Goal: Information Seeking & Learning: Learn about a topic

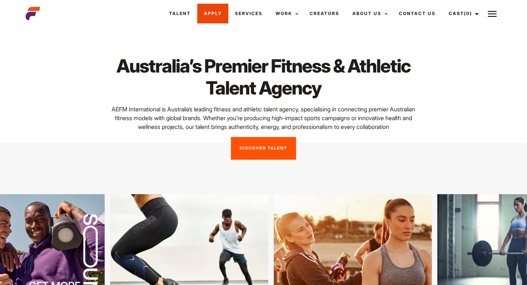
click at [212, 14] on link "Apply" at bounding box center [212, 14] width 31 height 20
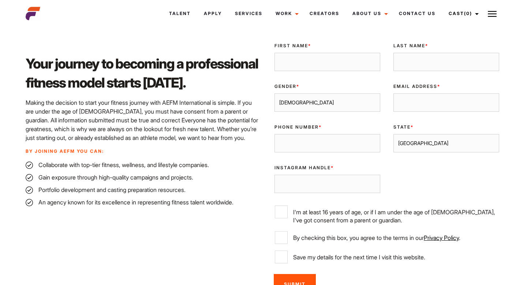
scroll to position [189, 0]
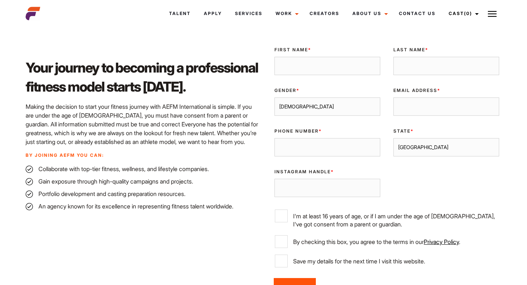
click at [411, 150] on select "[GEOGRAPHIC_DATA] [GEOGRAPHIC_DATA] [GEOGRAPHIC_DATA] [GEOGRAPHIC_DATA] [GEOGRA…" at bounding box center [447, 147] width 106 height 18
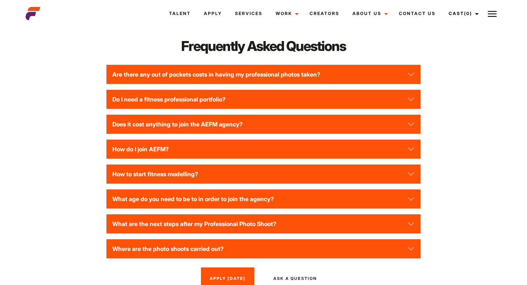
scroll to position [970, 0]
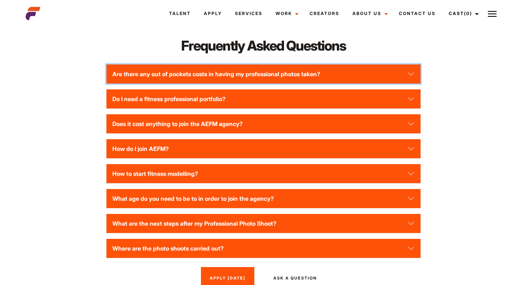
click at [277, 83] on button "Are there any out of pockets costs in having my professional photos taken?" at bounding box center [264, 73] width 314 height 19
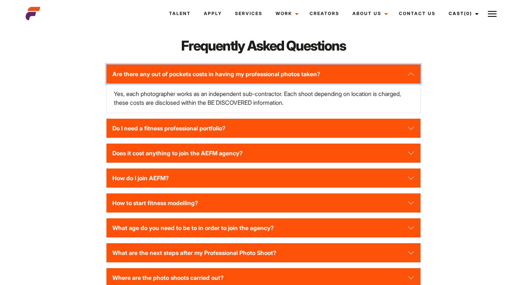
click at [277, 83] on button "Are there any out of pockets costs in having my professional photos taken?" at bounding box center [264, 73] width 314 height 19
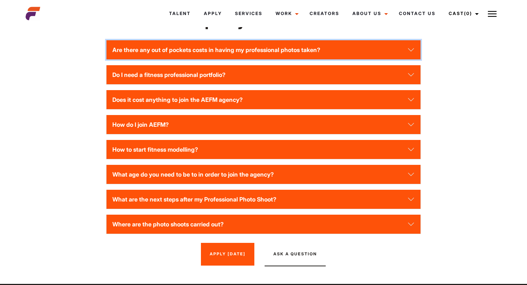
scroll to position [1001, 0]
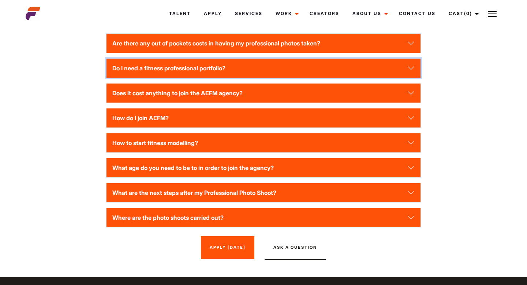
click at [273, 78] on button "Do I need a fitness professional portfolio?" at bounding box center [264, 68] width 314 height 19
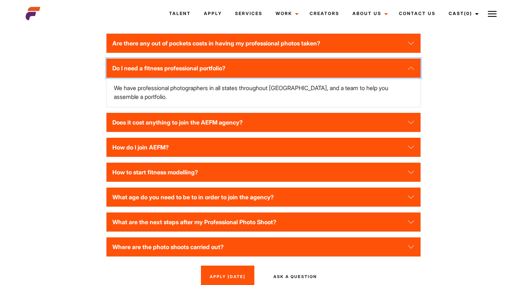
click at [273, 78] on button "Do I need a fitness professional portfolio?" at bounding box center [264, 68] width 314 height 19
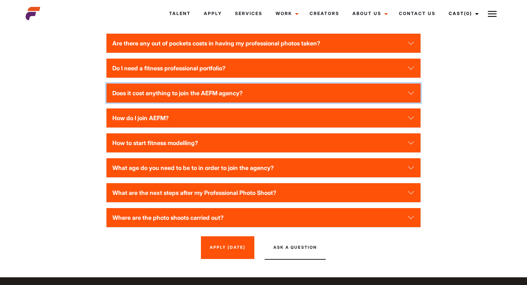
click at [261, 102] on button "Does it cost anything to join the AEFM agency?" at bounding box center [264, 92] width 314 height 19
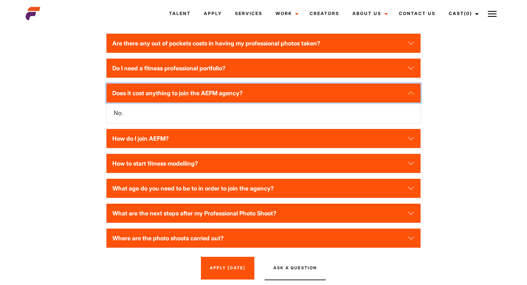
click at [261, 102] on button "Does it cost anything to join the AEFM agency?" at bounding box center [264, 92] width 314 height 19
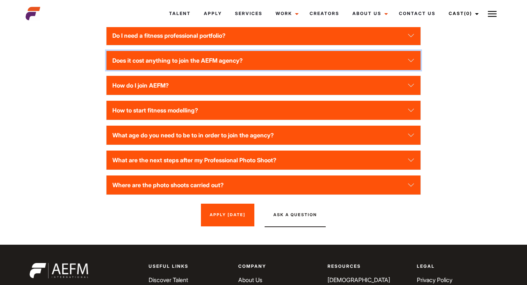
scroll to position [1034, 0]
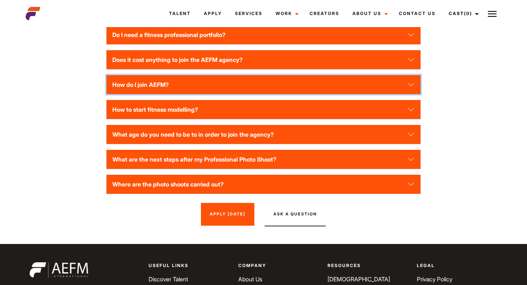
click at [266, 94] on button "How do I join AEFM?" at bounding box center [264, 84] width 314 height 19
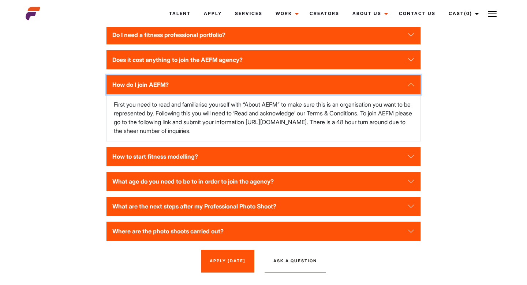
click at [266, 94] on button "How do I join AEFM?" at bounding box center [264, 84] width 314 height 19
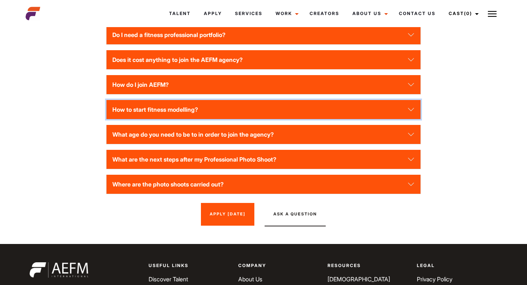
click at [265, 111] on button "How to start fitness modelling?" at bounding box center [264, 109] width 314 height 19
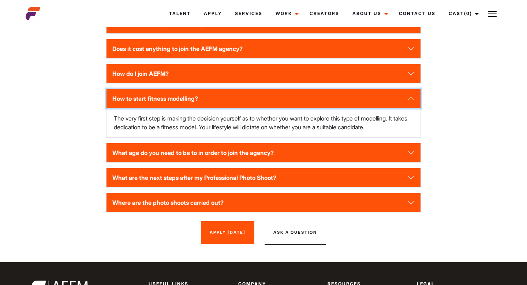
scroll to position [1050, 0]
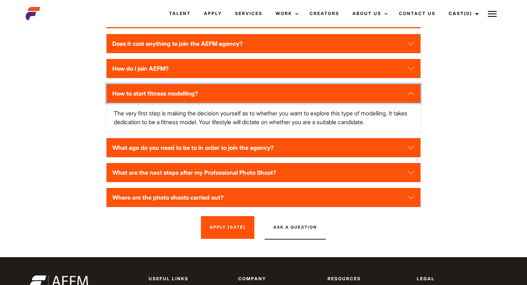
click at [279, 102] on button "How to start fitness modelling?" at bounding box center [264, 93] width 314 height 19
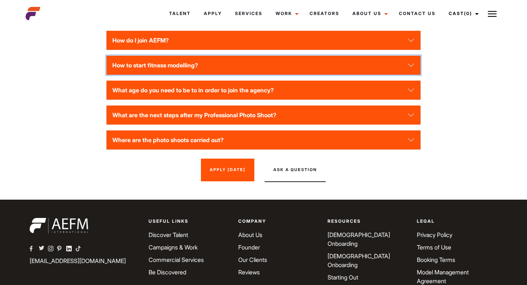
scroll to position [1081, 0]
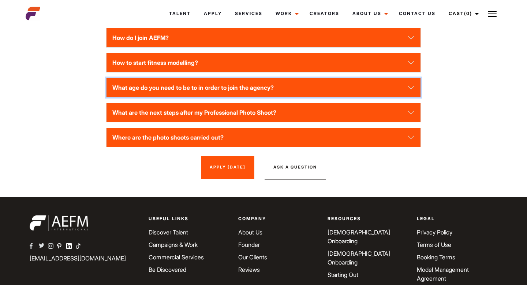
click at [280, 97] on button "What age do you need to be to in order to join the agency?" at bounding box center [264, 87] width 314 height 19
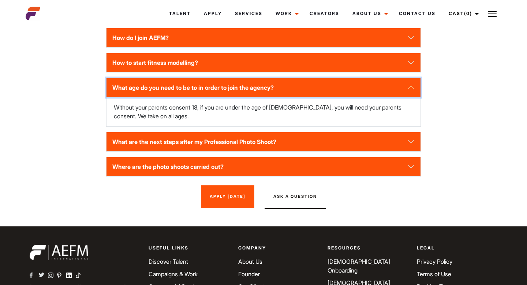
click at [280, 97] on button "What age do you need to be to in order to join the agency?" at bounding box center [264, 87] width 314 height 19
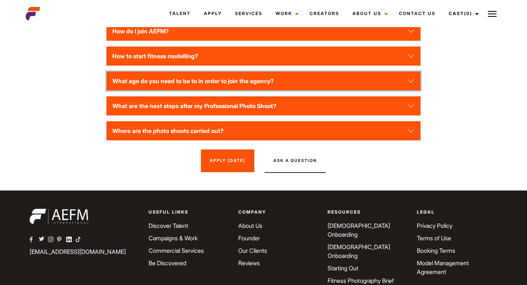
scroll to position [1089, 0]
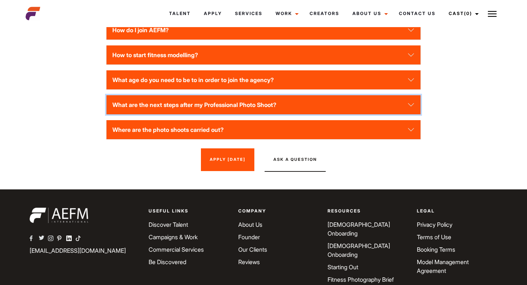
click at [283, 111] on button "What are the next steps after my Professional Photo Shoot?" at bounding box center [264, 104] width 314 height 19
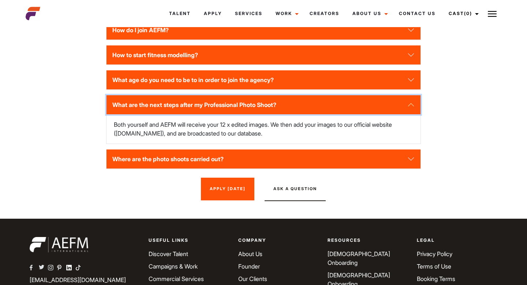
click at [281, 114] on button "What are the next steps after my Professional Photo Shoot?" at bounding box center [264, 104] width 314 height 19
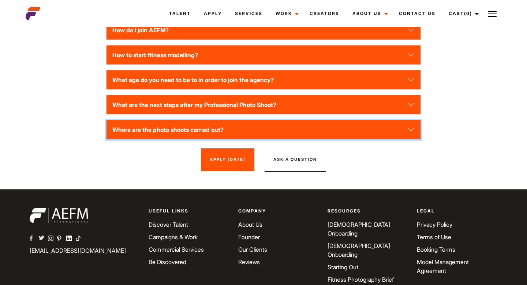
click at [275, 133] on button "Where are the photo shoots carried out?" at bounding box center [264, 129] width 314 height 19
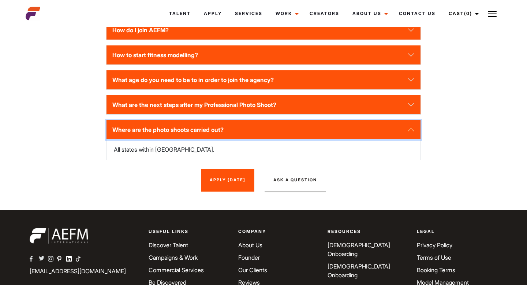
click at [275, 133] on button "Where are the photo shoots carried out?" at bounding box center [264, 129] width 314 height 19
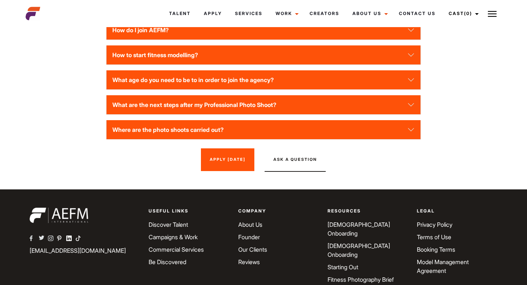
click at [297, 169] on button "Ask A Question" at bounding box center [295, 159] width 61 height 23
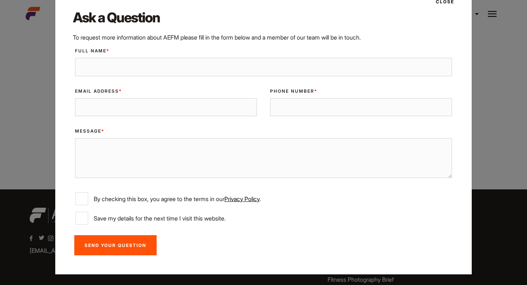
scroll to position [0, 0]
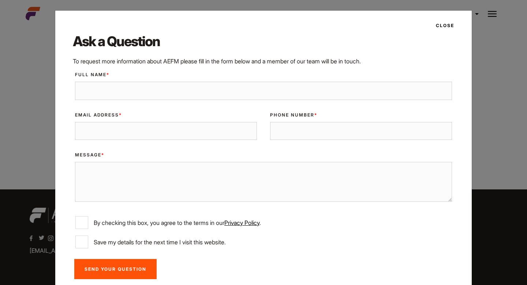
click at [452, 24] on button "Close" at bounding box center [443, 25] width 23 height 12
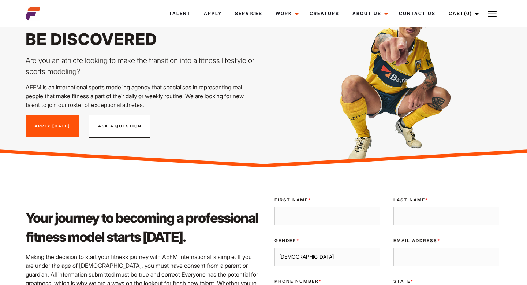
scroll to position [63, 0]
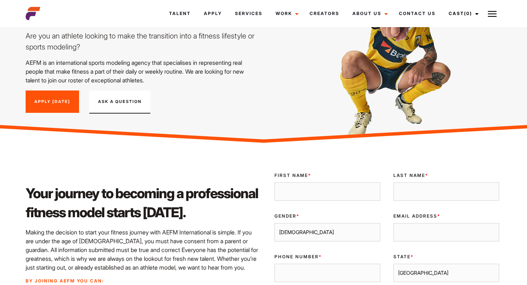
click at [63, 101] on link "Apply Today" at bounding box center [52, 101] width 53 height 23
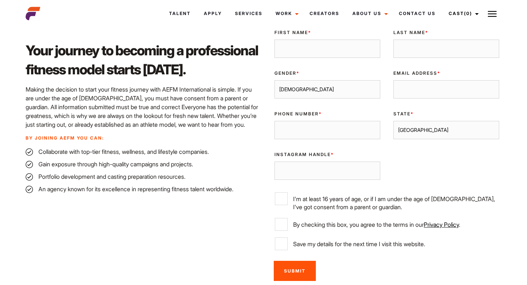
scroll to position [212, 0]
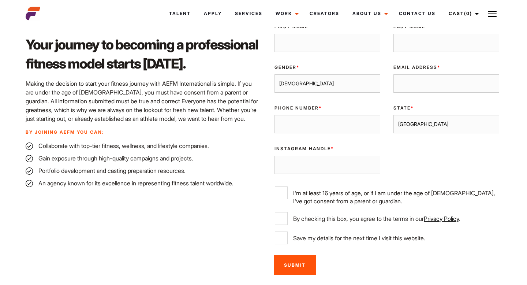
click at [307, 119] on input "Phone Number *" at bounding box center [328, 124] width 106 height 18
click at [388, 152] on div "Validate Email UUID First Name * Last Name * Gender * Male Female Email Address…" at bounding box center [387, 134] width 238 height 233
click at [346, 157] on input "Instagram Handle *" at bounding box center [328, 165] width 106 height 18
click at [388, 156] on div "Validate Email UUID First Name * Last Name * Gender * Male Female Email Address…" at bounding box center [387, 134] width 238 height 233
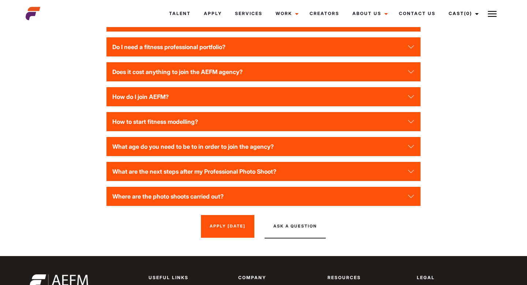
scroll to position [1170, 0]
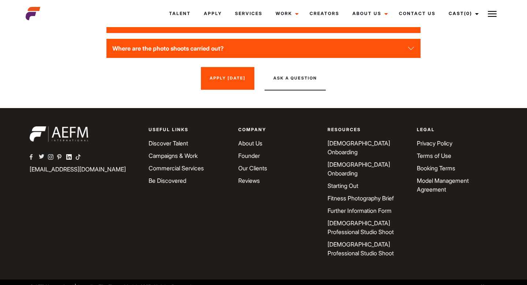
click at [160, 147] on link "Discover Talent" at bounding box center [169, 142] width 40 height 7
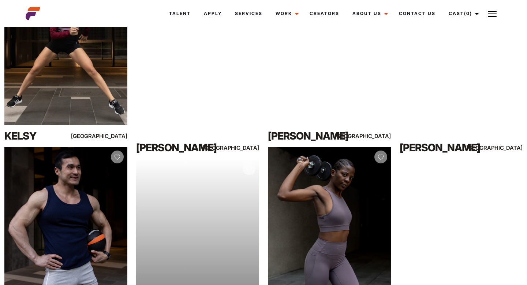
scroll to position [2891, 0]
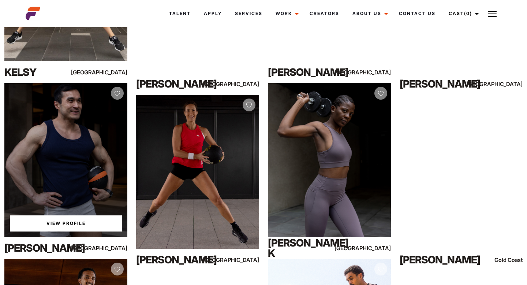
click at [78, 226] on link "View Profile" at bounding box center [66, 223] width 112 height 16
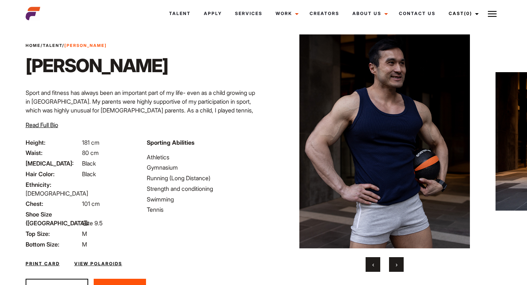
scroll to position [12, 0]
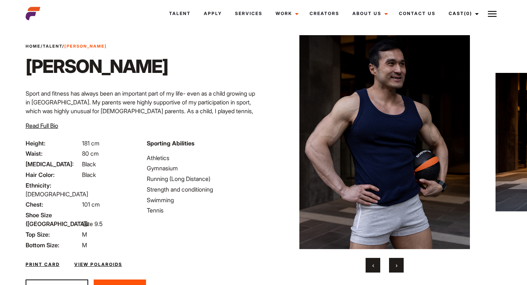
click at [395, 262] on button "›" at bounding box center [396, 265] width 15 height 15
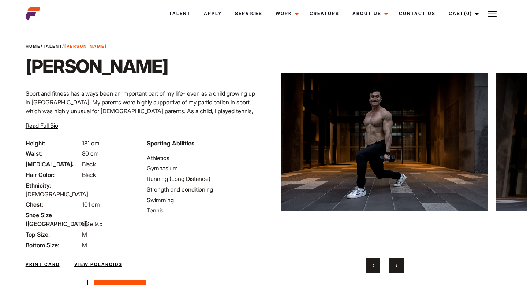
click at [395, 262] on button "›" at bounding box center [396, 265] width 15 height 15
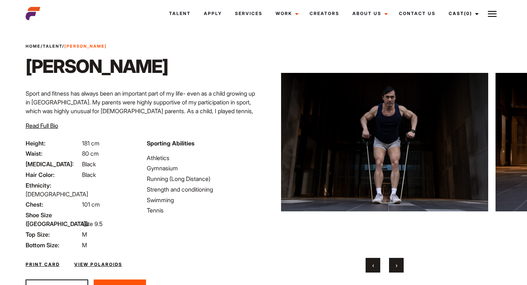
click at [395, 262] on button "›" at bounding box center [396, 265] width 15 height 15
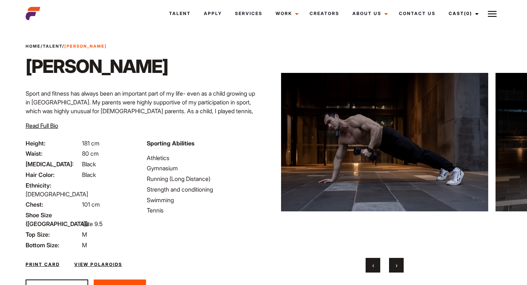
click at [395, 262] on button "›" at bounding box center [396, 265] width 15 height 15
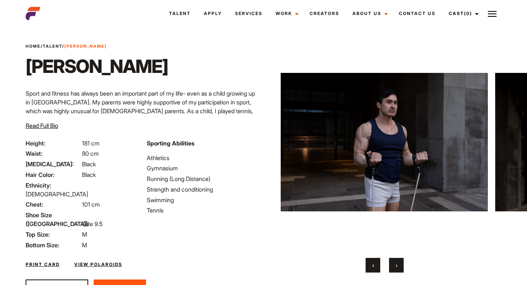
click at [395, 262] on button "›" at bounding box center [396, 265] width 15 height 15
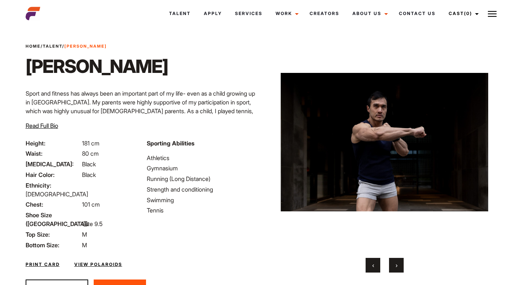
click at [395, 262] on button "›" at bounding box center [396, 265] width 15 height 15
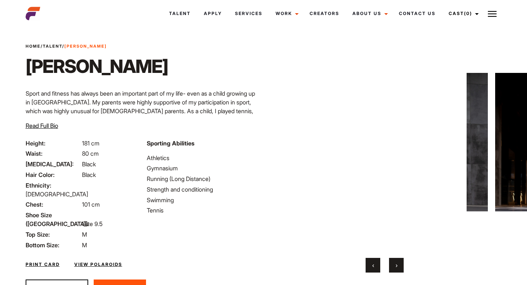
click at [395, 262] on button "›" at bounding box center [396, 265] width 15 height 15
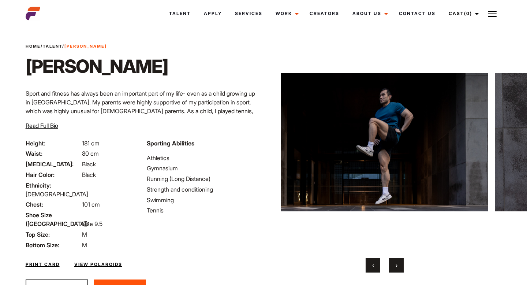
click at [395, 262] on button "›" at bounding box center [396, 265] width 15 height 15
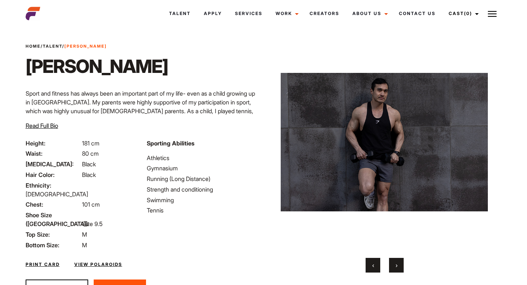
click at [395, 262] on button "›" at bounding box center [396, 265] width 15 height 15
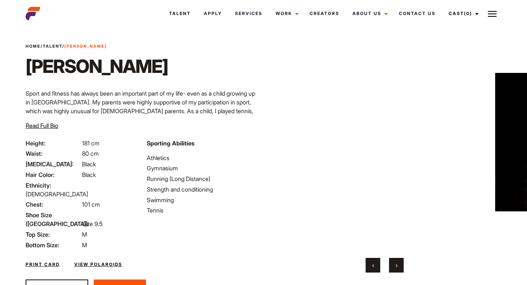
click at [395, 262] on button "›" at bounding box center [396, 265] width 15 height 15
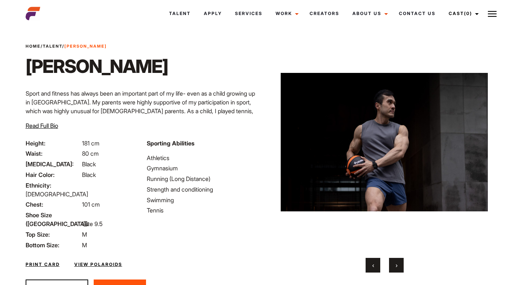
click at [395, 262] on button "›" at bounding box center [396, 265] width 15 height 15
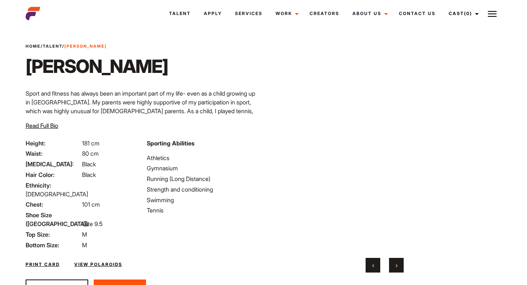
click at [395, 262] on button "›" at bounding box center [396, 265] width 15 height 15
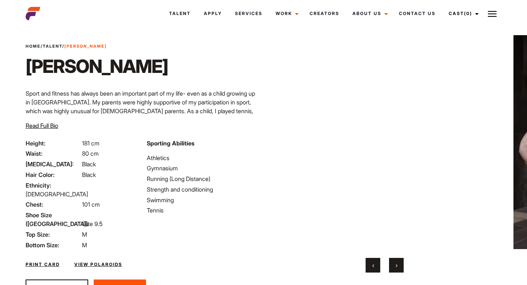
click at [395, 262] on button "›" at bounding box center [396, 265] width 15 height 15
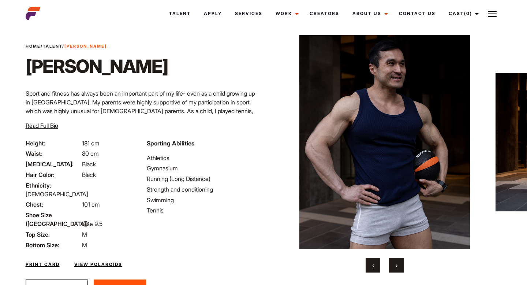
click at [395, 262] on button "›" at bounding box center [396, 265] width 15 height 15
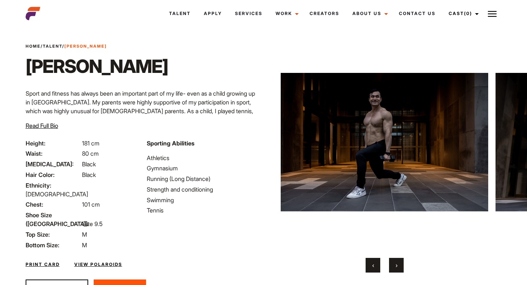
click at [107, 261] on link "View Polaroids" at bounding box center [98, 264] width 48 height 7
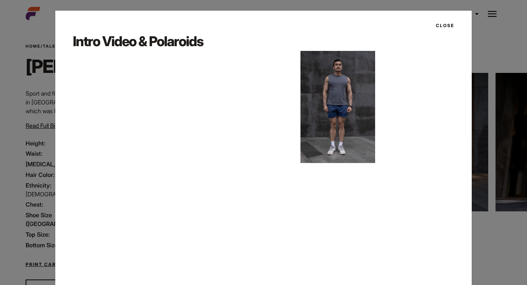
scroll to position [20, 0]
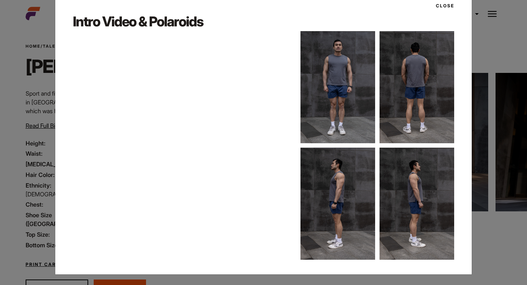
click at [341, 87] on img at bounding box center [338, 87] width 75 height 112
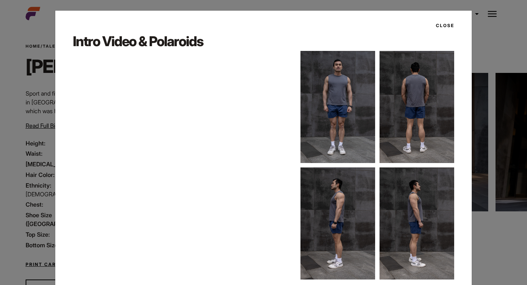
click at [340, 94] on img at bounding box center [338, 107] width 75 height 112
click at [397, 93] on img at bounding box center [417, 107] width 75 height 112
click at [348, 187] on img at bounding box center [338, 223] width 75 height 112
click at [412, 191] on img at bounding box center [417, 223] width 75 height 112
click at [447, 27] on button "Close" at bounding box center [443, 25] width 23 height 12
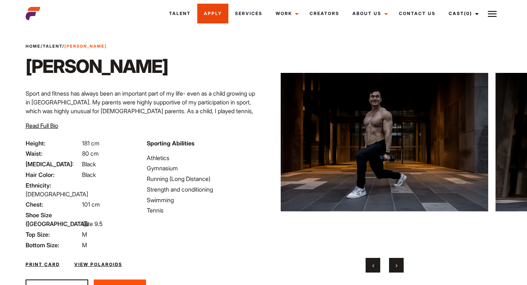
click at [222, 16] on link "Apply" at bounding box center [212, 14] width 31 height 20
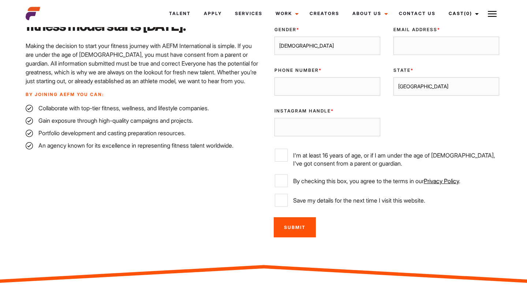
scroll to position [247, 0]
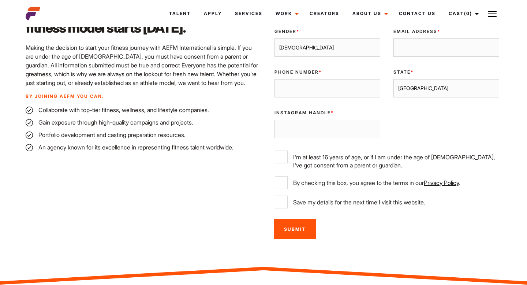
click at [429, 86] on select "[GEOGRAPHIC_DATA] [GEOGRAPHIC_DATA] [GEOGRAPHIC_DATA] [GEOGRAPHIC_DATA] [GEOGRA…" at bounding box center [447, 88] width 106 height 18
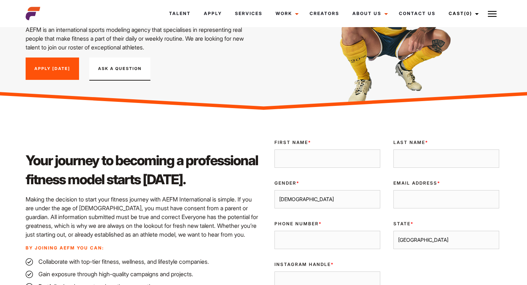
scroll to position [0, 0]
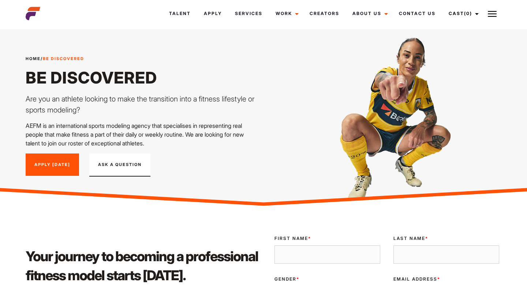
click at [33, 14] on img at bounding box center [33, 13] width 15 height 15
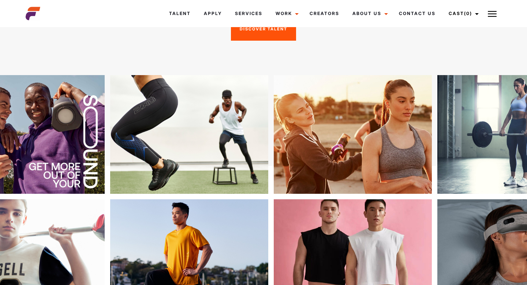
scroll to position [119, 0]
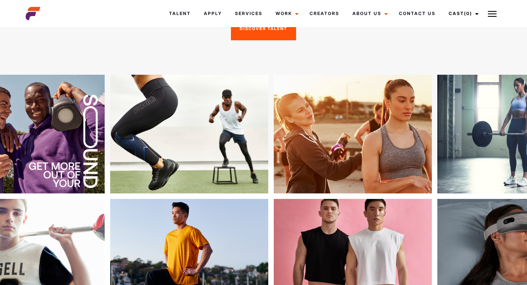
click at [250, 38] on link "Discover Talent" at bounding box center [263, 29] width 65 height 23
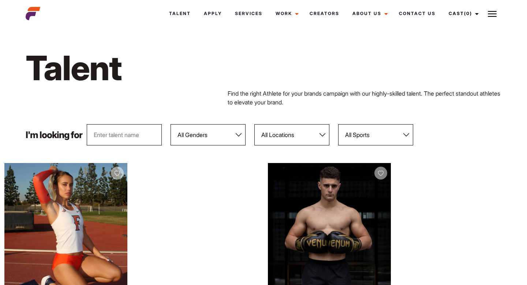
click at [237, 134] on select "All Genders [DEMOGRAPHIC_DATA] [DEMOGRAPHIC_DATA]" at bounding box center [208, 134] width 75 height 21
select select "104"
click at [171, 124] on select "All Genders [DEMOGRAPHIC_DATA] [DEMOGRAPHIC_DATA]" at bounding box center [208, 134] width 75 height 21
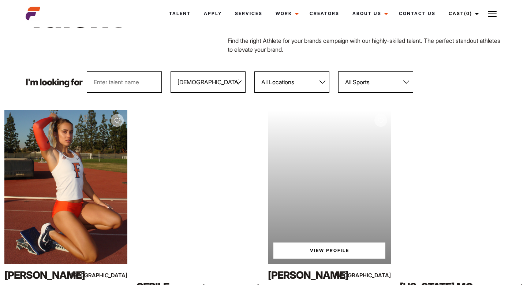
scroll to position [83, 0]
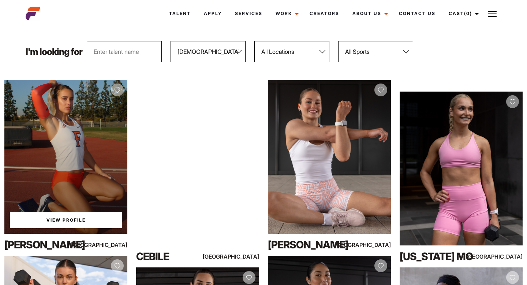
click at [95, 120] on div "View Profile" at bounding box center [65, 157] width 123 height 154
click at [84, 218] on link "View Profile" at bounding box center [66, 220] width 112 height 16
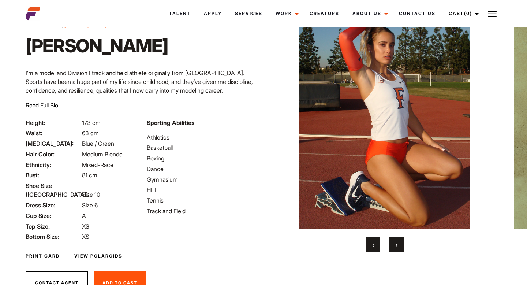
scroll to position [33, 0]
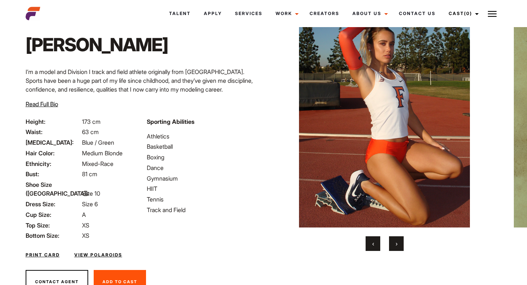
click at [396, 240] on span "›" at bounding box center [397, 243] width 2 height 7
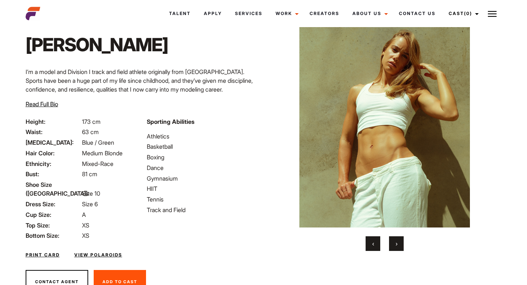
click at [396, 241] on span "›" at bounding box center [397, 243] width 2 height 7
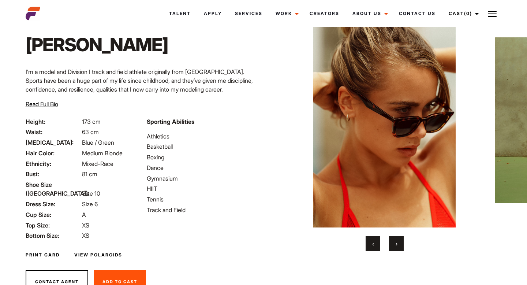
click at [396, 241] on span "›" at bounding box center [397, 243] width 2 height 7
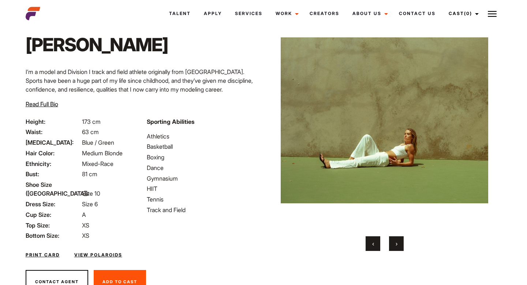
click at [396, 242] on span "›" at bounding box center [397, 243] width 2 height 7
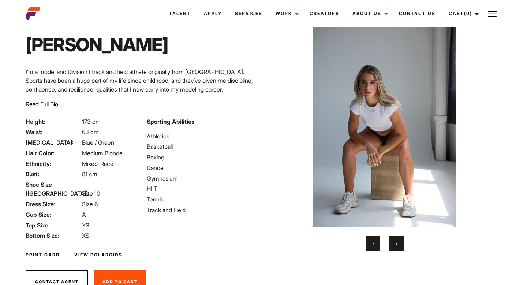
click at [396, 242] on span "›" at bounding box center [397, 243] width 2 height 7
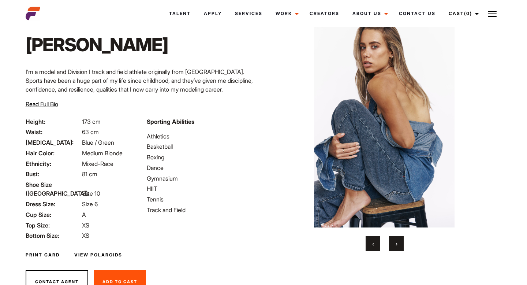
click at [396, 242] on span "›" at bounding box center [397, 243] width 2 height 7
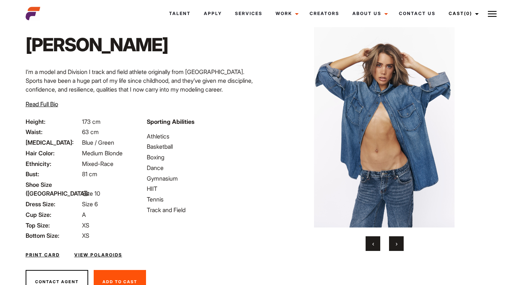
click at [396, 243] on span "›" at bounding box center [397, 243] width 2 height 7
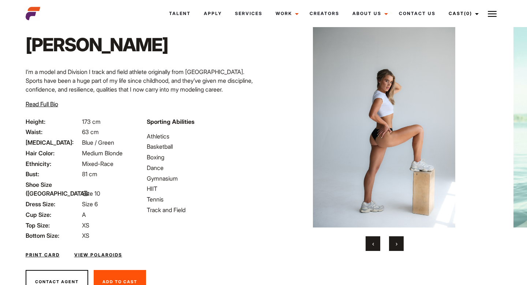
click at [396, 243] on span "›" at bounding box center [397, 243] width 2 height 7
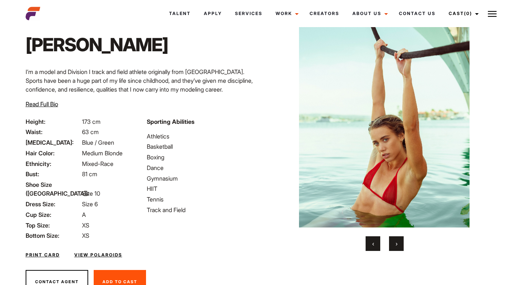
click at [396, 244] on span "›" at bounding box center [397, 243] width 2 height 7
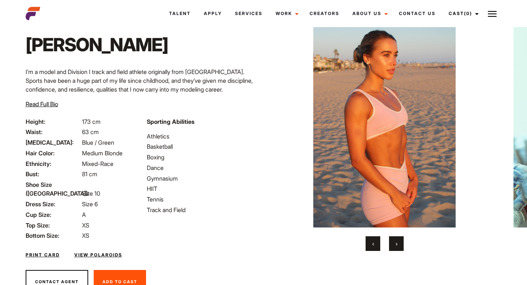
click at [396, 244] on span "›" at bounding box center [397, 243] width 2 height 7
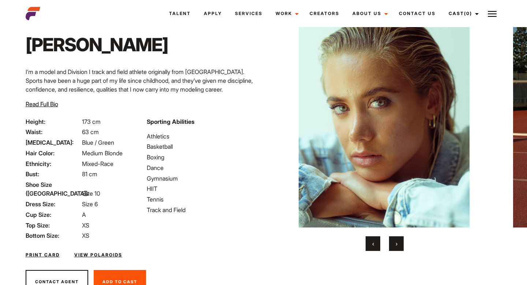
click at [396, 245] on span "›" at bounding box center [397, 243] width 2 height 7
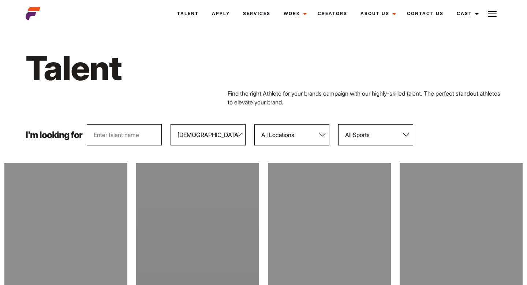
select select "104"
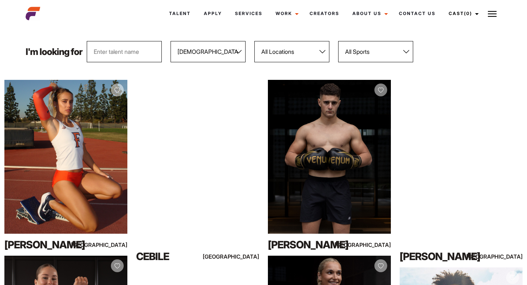
click at [198, 51] on select "All Genders Female Male" at bounding box center [208, 51] width 75 height 21
click at [171, 41] on select "All Genders Female Male" at bounding box center [208, 51] width 75 height 21
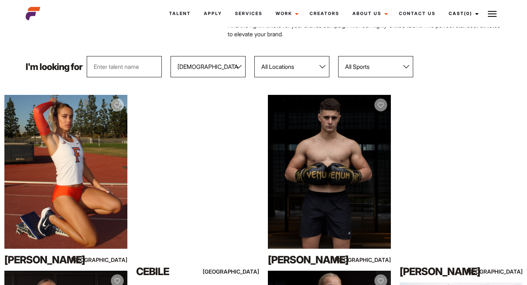
scroll to position [59, 0]
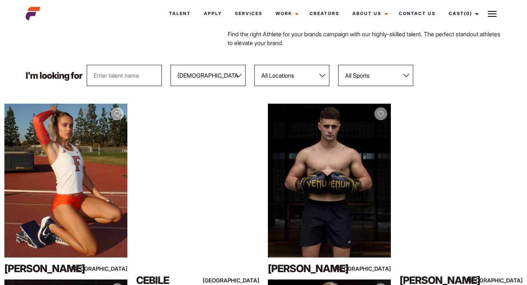
click at [227, 72] on select "All Genders Female Male" at bounding box center [208, 75] width 75 height 21
click at [171, 65] on select "All Genders Female Male" at bounding box center [208, 75] width 75 height 21
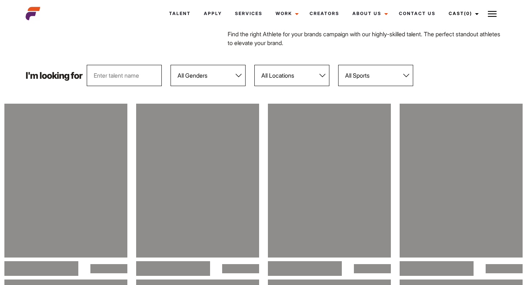
click at [232, 75] on select "All Genders Female Male" at bounding box center [208, 75] width 75 height 21
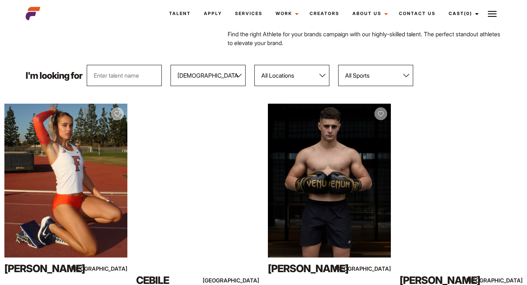
click at [171, 65] on select "All Genders Female Male" at bounding box center [208, 75] width 75 height 21
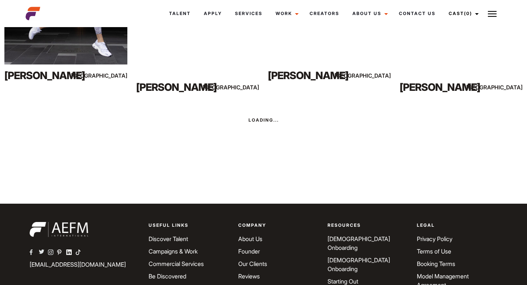
scroll to position [2210, 0]
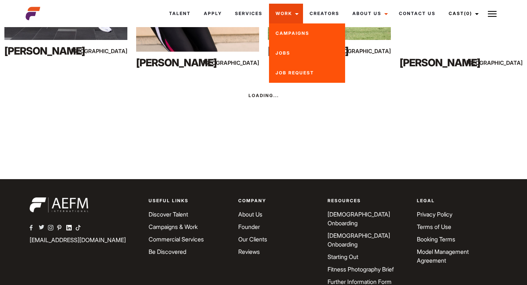
drag, startPoint x: 458, startPoint y: 180, endPoint x: 272, endPoint y: 6, distance: 254.8
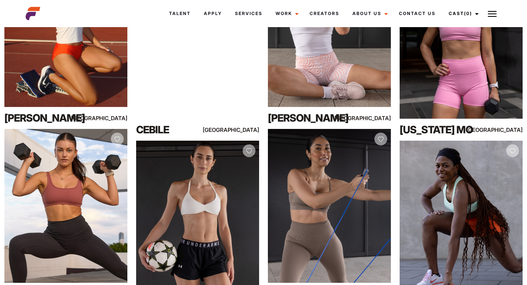
scroll to position [0, 0]
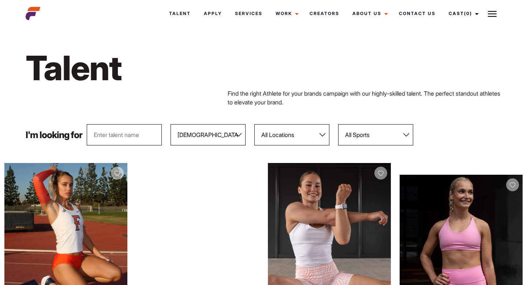
click at [231, 134] on select "All Genders Female Male" at bounding box center [208, 134] width 75 height 21
select select "103"
click at [171, 124] on select "All Genders Female Male" at bounding box center [208, 134] width 75 height 21
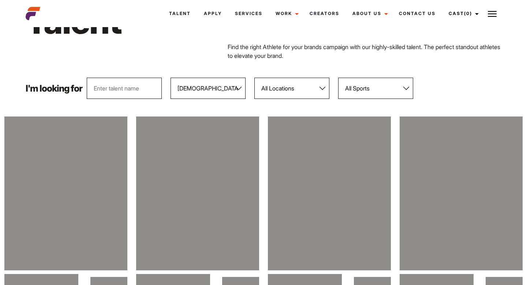
scroll to position [109, 0]
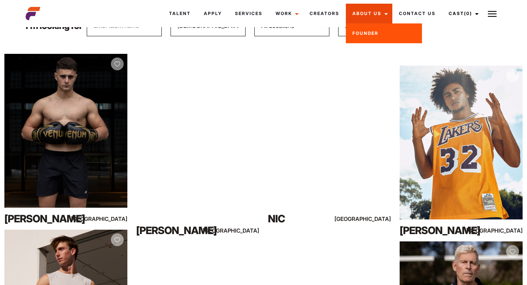
drag, startPoint x: 461, startPoint y: 202, endPoint x: 388, endPoint y: 7, distance: 208.6
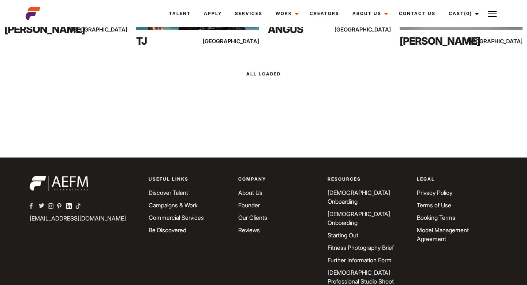
scroll to position [6137, 0]
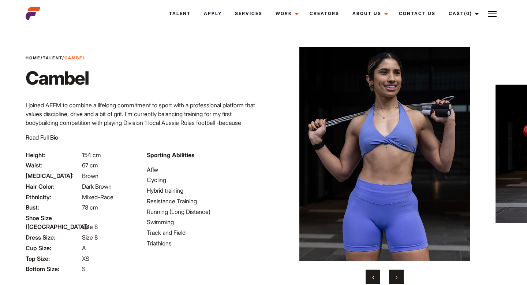
click at [397, 277] on span "›" at bounding box center [397, 276] width 2 height 7
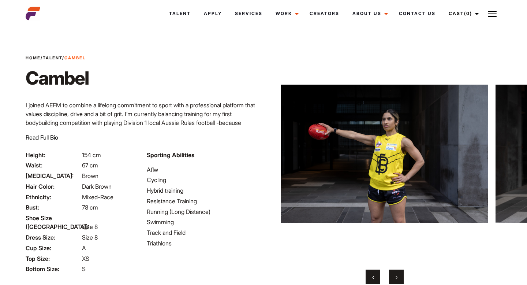
click at [397, 277] on span "›" at bounding box center [397, 276] width 2 height 7
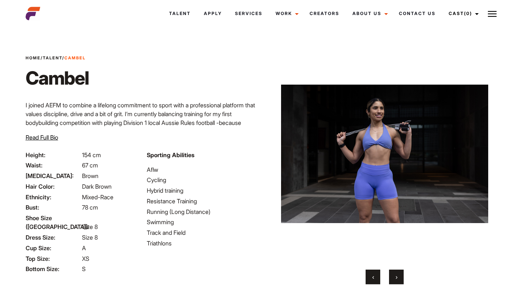
click at [397, 277] on span "›" at bounding box center [397, 276] width 2 height 7
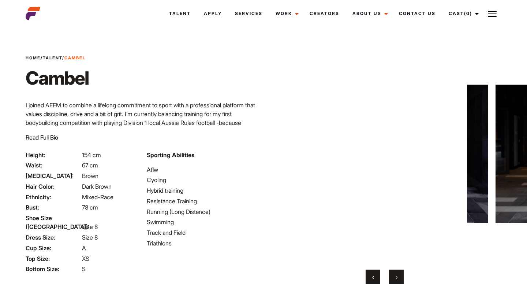
click at [397, 277] on span "›" at bounding box center [397, 276] width 2 height 7
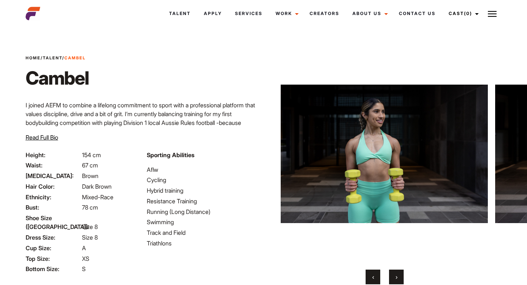
click at [397, 277] on span "›" at bounding box center [397, 276] width 2 height 7
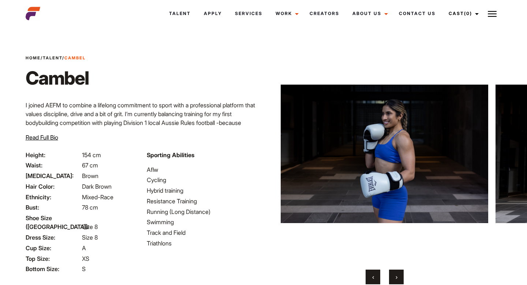
click at [397, 277] on span "›" at bounding box center [397, 276] width 2 height 7
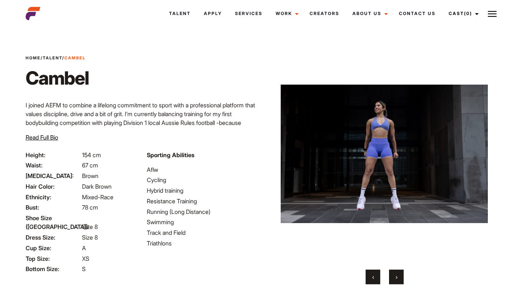
click at [397, 277] on span "›" at bounding box center [397, 276] width 2 height 7
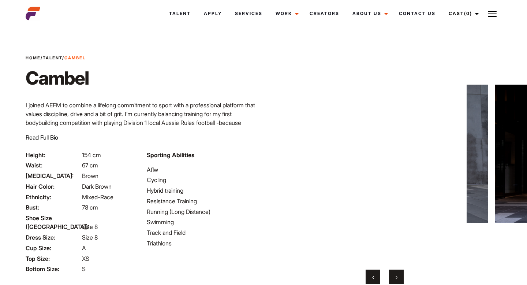
click at [397, 277] on span "›" at bounding box center [397, 276] width 2 height 7
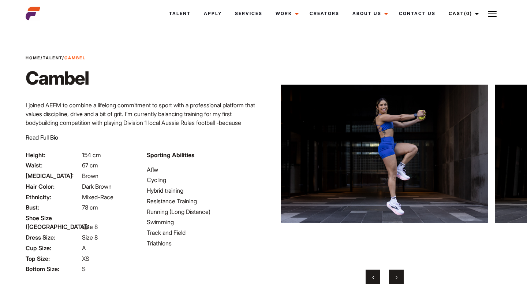
click at [397, 277] on span "›" at bounding box center [397, 276] width 2 height 7
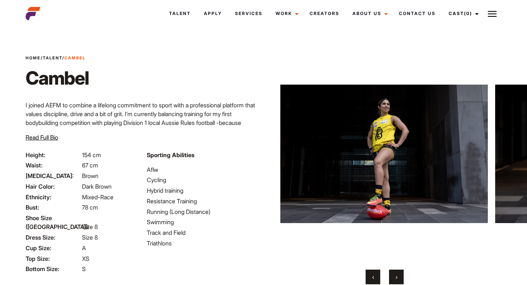
click at [397, 277] on span "›" at bounding box center [397, 276] width 2 height 7
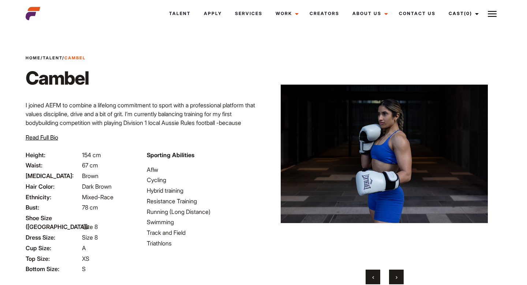
click at [397, 277] on span "›" at bounding box center [397, 276] width 2 height 7
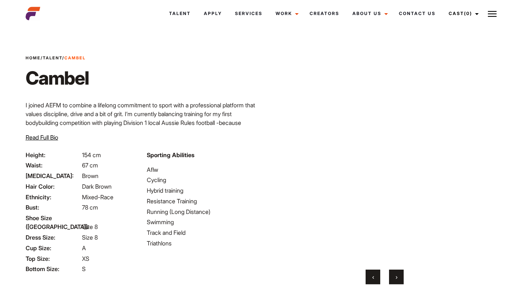
click at [397, 277] on span "›" at bounding box center [397, 276] width 2 height 7
click at [398, 278] on button "›" at bounding box center [396, 276] width 15 height 15
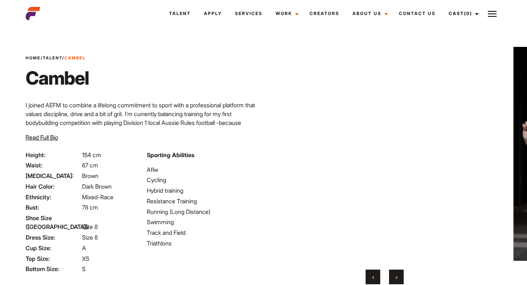
click at [398, 278] on button "›" at bounding box center [396, 276] width 15 height 15
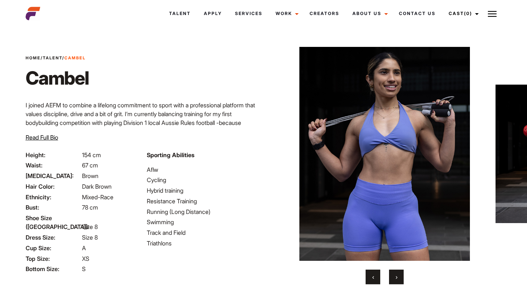
click at [398, 278] on button "›" at bounding box center [396, 276] width 15 height 15
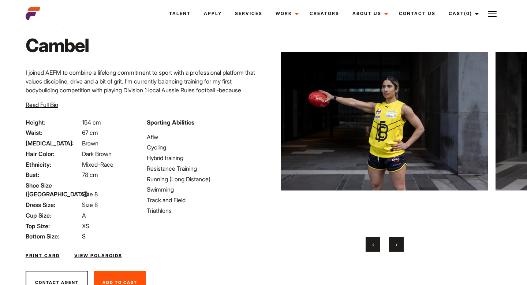
scroll to position [34, 0]
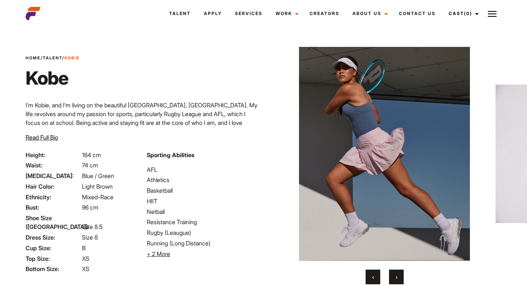
click at [397, 271] on button "›" at bounding box center [396, 276] width 15 height 15
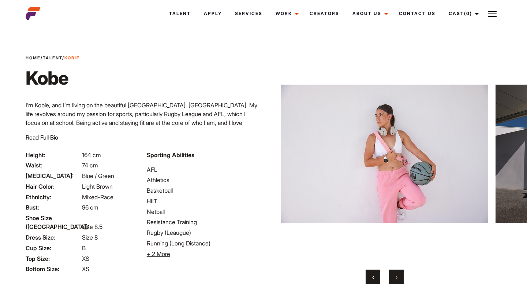
click at [397, 271] on button "›" at bounding box center [396, 276] width 15 height 15
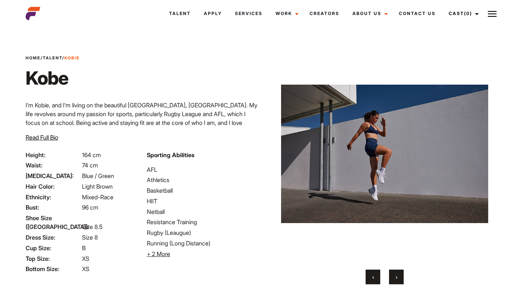
click at [397, 271] on button "›" at bounding box center [396, 276] width 15 height 15
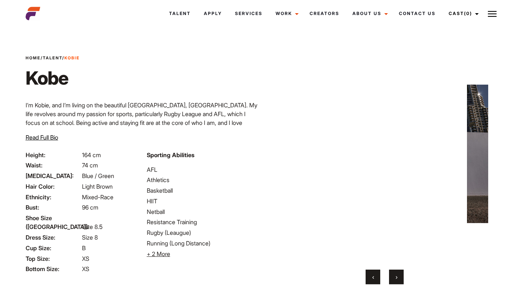
click at [397, 271] on button "›" at bounding box center [396, 276] width 15 height 15
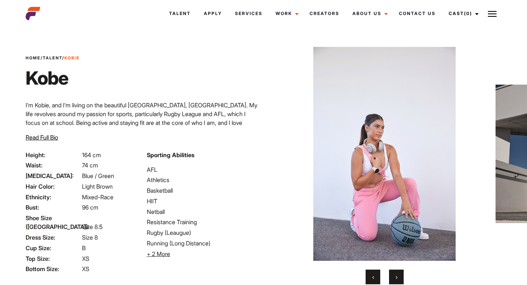
click at [397, 271] on button "›" at bounding box center [396, 276] width 15 height 15
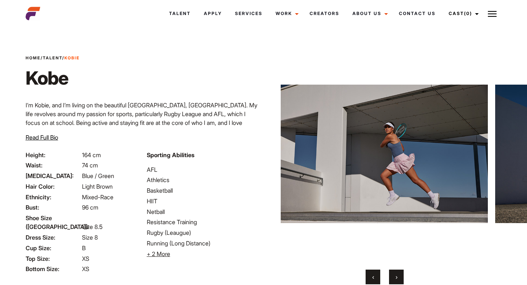
click at [397, 271] on button "›" at bounding box center [396, 276] width 15 height 15
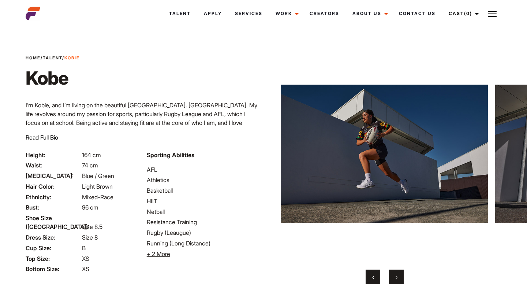
click at [397, 271] on button "›" at bounding box center [396, 276] width 15 height 15
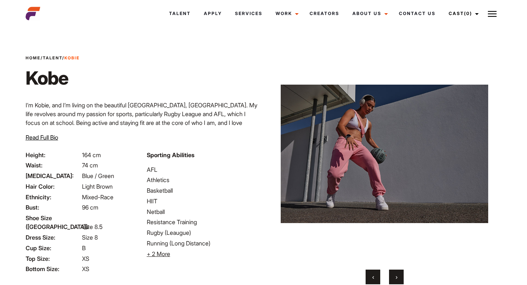
click at [397, 271] on button "›" at bounding box center [396, 276] width 15 height 15
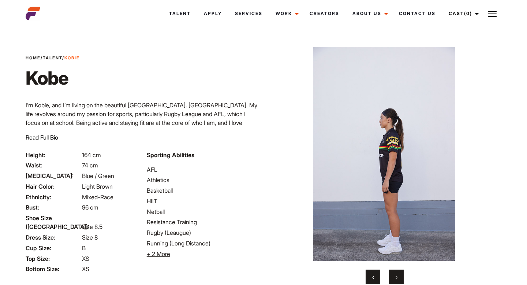
click at [397, 271] on button "›" at bounding box center [396, 276] width 15 height 15
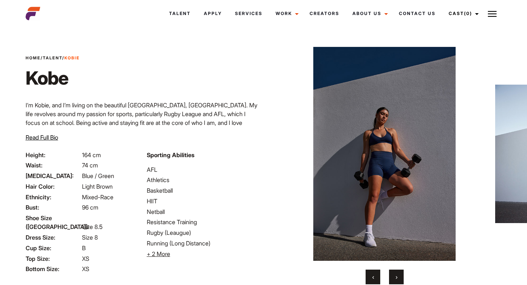
click at [397, 271] on button "›" at bounding box center [396, 276] width 15 height 15
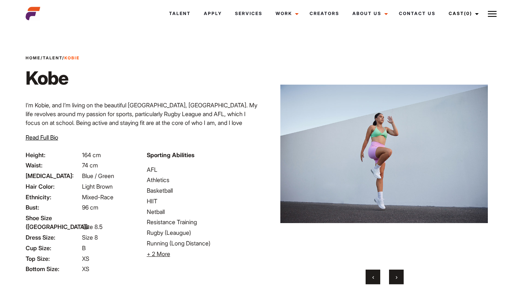
click at [397, 271] on button "›" at bounding box center [396, 276] width 15 height 15
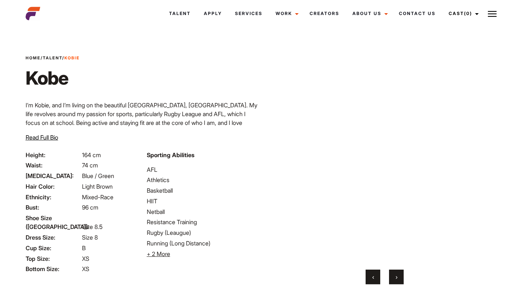
click at [397, 271] on button "›" at bounding box center [396, 276] width 15 height 15
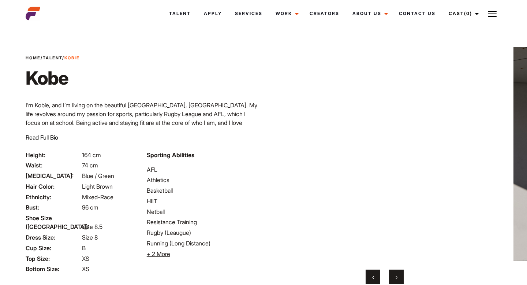
click at [397, 271] on button "›" at bounding box center [396, 276] width 15 height 15
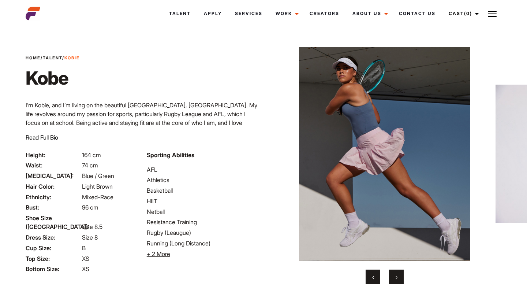
click at [397, 272] on button "›" at bounding box center [396, 276] width 15 height 15
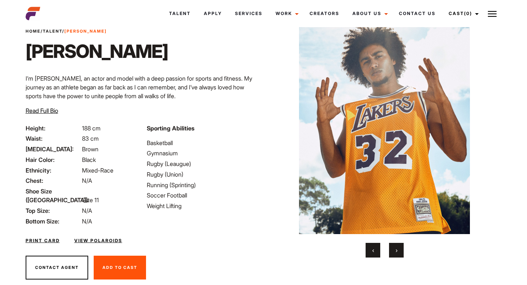
scroll to position [36, 0]
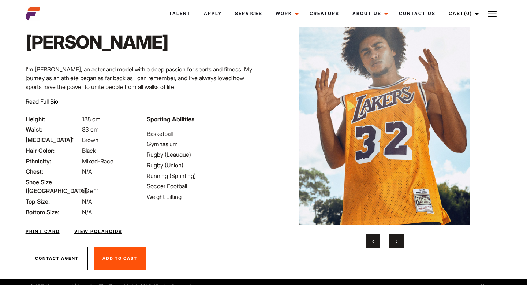
click at [401, 243] on button "›" at bounding box center [396, 241] width 15 height 15
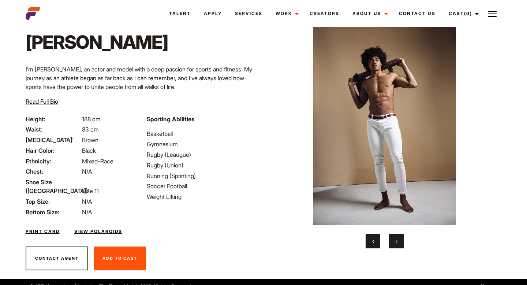
click at [400, 243] on button "›" at bounding box center [396, 241] width 15 height 15
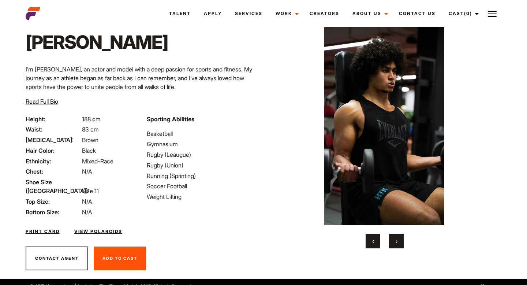
click at [400, 243] on button "›" at bounding box center [396, 241] width 15 height 15
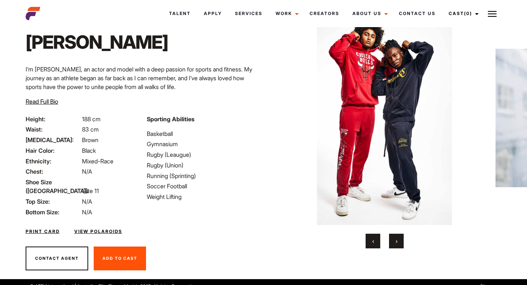
click at [400, 243] on button "›" at bounding box center [396, 241] width 15 height 15
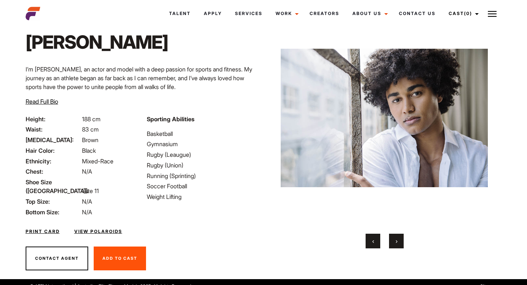
click at [400, 243] on button "›" at bounding box center [396, 241] width 15 height 15
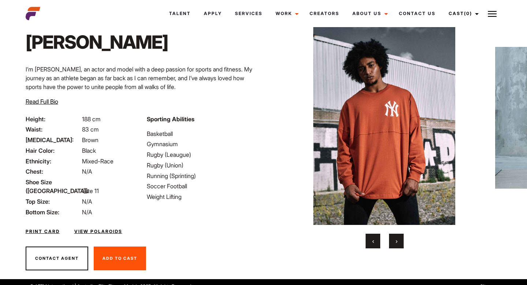
click at [400, 243] on button "›" at bounding box center [396, 241] width 15 height 15
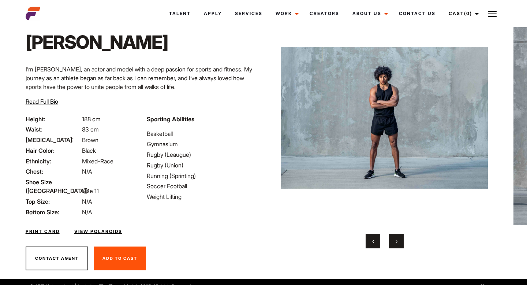
click at [400, 243] on button "›" at bounding box center [396, 241] width 15 height 15
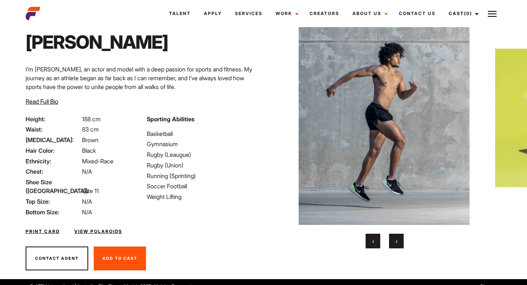
click at [400, 244] on button "›" at bounding box center [396, 241] width 15 height 15
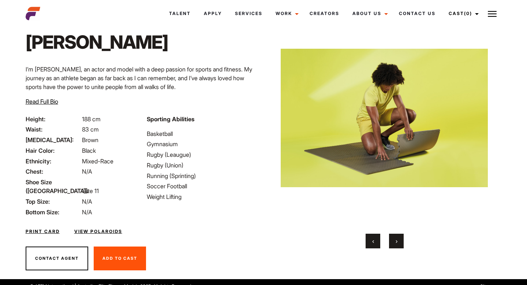
click at [400, 244] on button "›" at bounding box center [396, 241] width 15 height 15
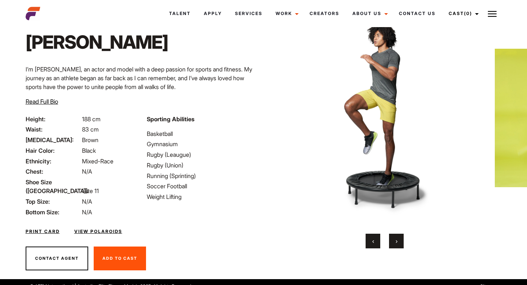
click at [117, 228] on link "View Polaroids" at bounding box center [98, 231] width 48 height 7
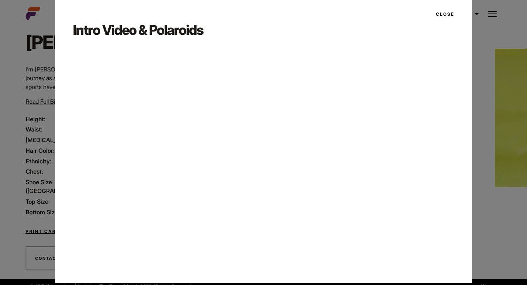
scroll to position [20, 0]
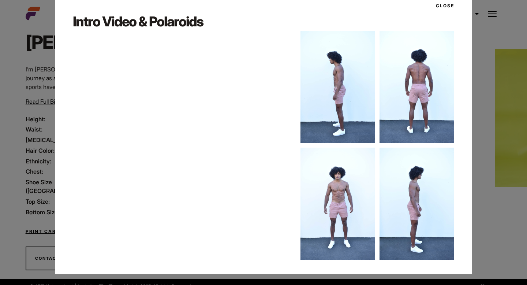
click at [443, 6] on button "Close" at bounding box center [443, 6] width 23 height 12
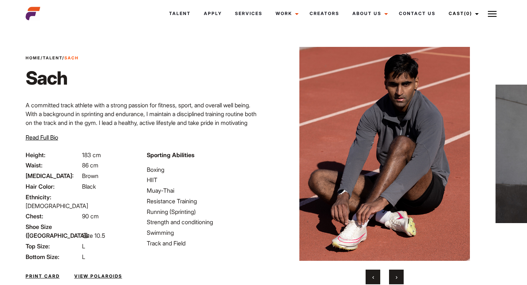
click at [401, 276] on button "›" at bounding box center [396, 276] width 15 height 15
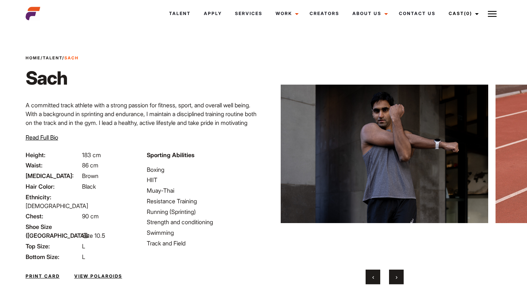
click at [401, 276] on button "›" at bounding box center [396, 276] width 15 height 15
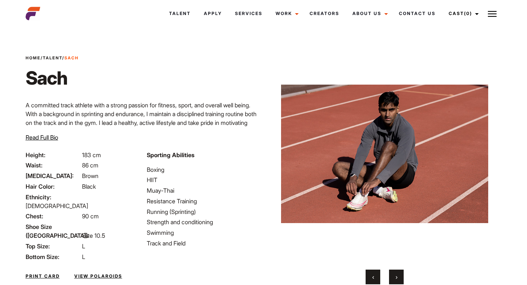
click at [401, 276] on button "›" at bounding box center [396, 276] width 15 height 15
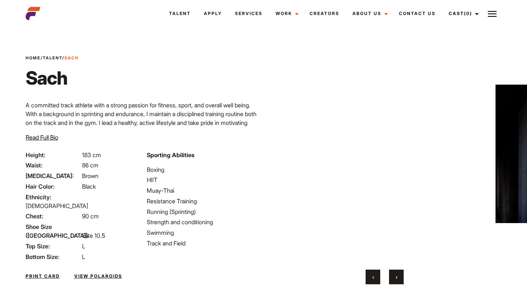
click at [401, 276] on button "›" at bounding box center [396, 276] width 15 height 15
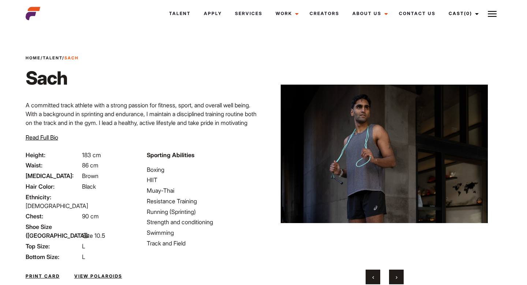
click at [401, 276] on button "›" at bounding box center [396, 276] width 15 height 15
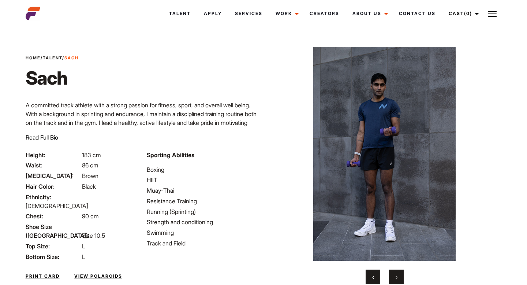
click at [401, 276] on button "›" at bounding box center [396, 276] width 15 height 15
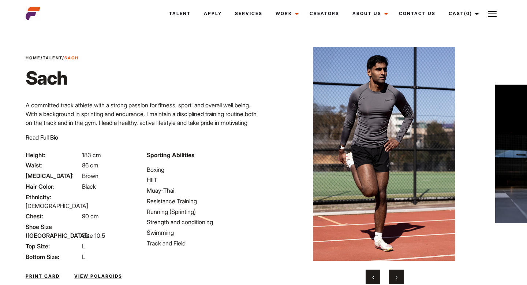
click at [401, 276] on button "›" at bounding box center [396, 276] width 15 height 15
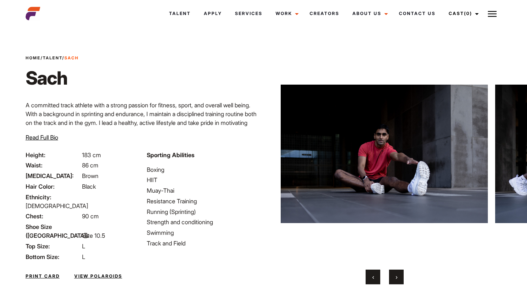
click at [375, 276] on button "‹" at bounding box center [373, 276] width 15 height 15
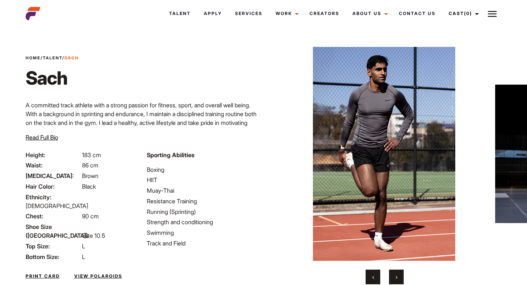
click at [393, 276] on button "›" at bounding box center [396, 276] width 15 height 15
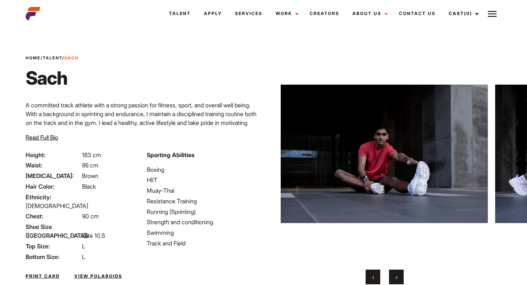
click at [393, 276] on button "›" at bounding box center [396, 276] width 15 height 15
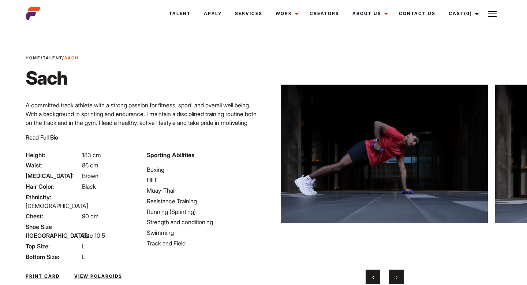
click at [393, 276] on button "›" at bounding box center [396, 276] width 15 height 15
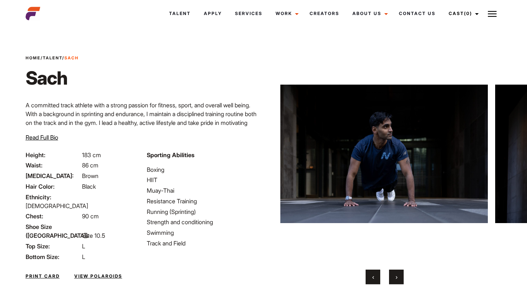
click at [393, 276] on button "›" at bounding box center [396, 276] width 15 height 15
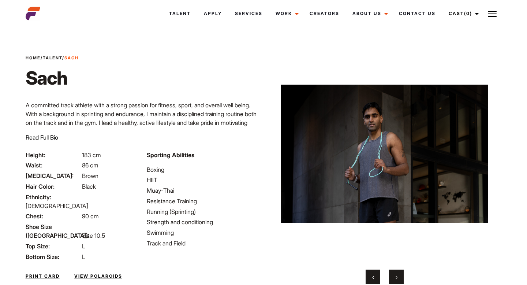
click at [393, 276] on button "›" at bounding box center [396, 276] width 15 height 15
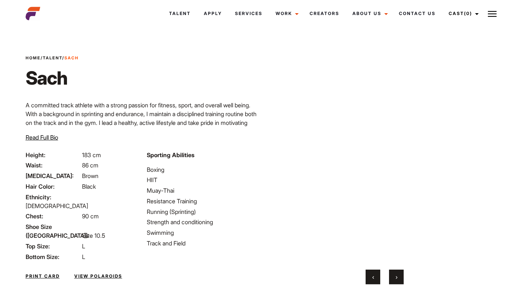
click at [393, 276] on button "›" at bounding box center [396, 276] width 15 height 15
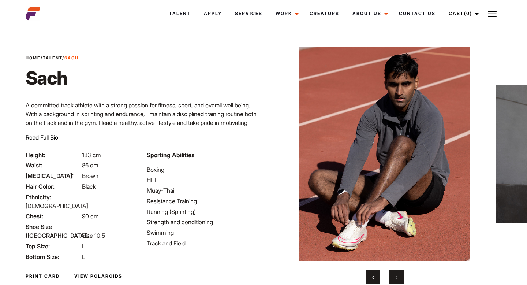
click at [393, 276] on button "›" at bounding box center [396, 276] width 15 height 15
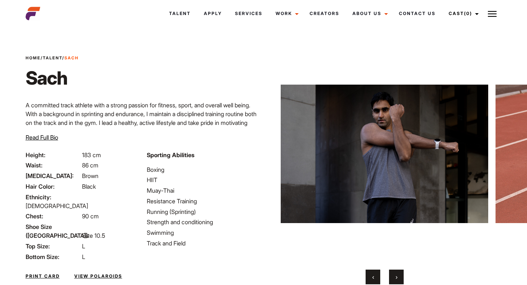
click at [393, 276] on button "›" at bounding box center [396, 276] width 15 height 15
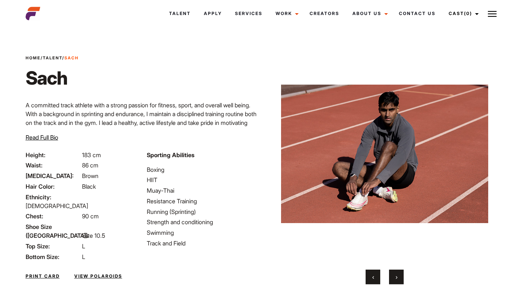
click at [393, 276] on button "›" at bounding box center [396, 276] width 15 height 15
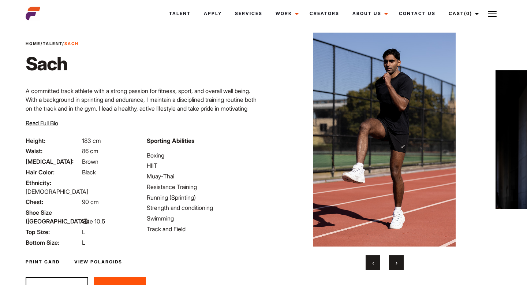
scroll to position [28, 0]
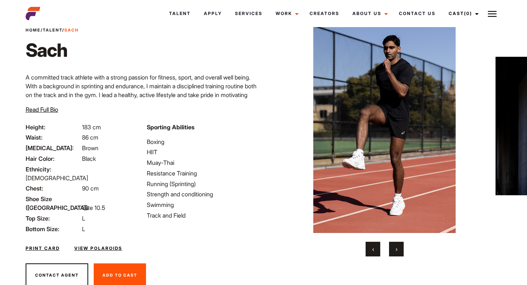
click at [111, 245] on link "View Polaroids" at bounding box center [98, 248] width 48 height 7
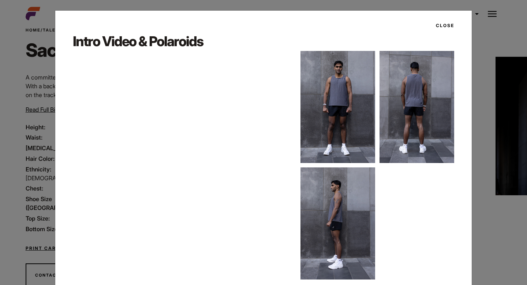
scroll to position [20, 0]
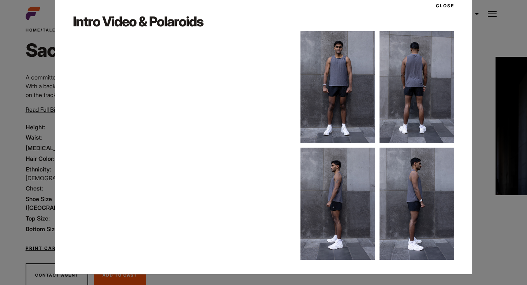
click at [447, 8] on button "Close" at bounding box center [443, 6] width 23 height 12
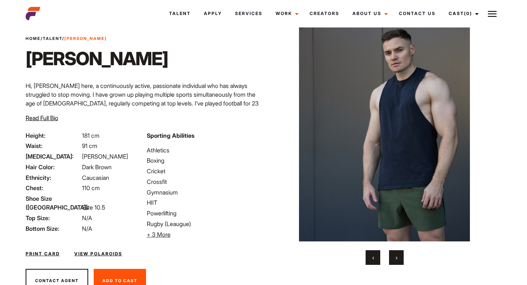
scroll to position [28, 0]
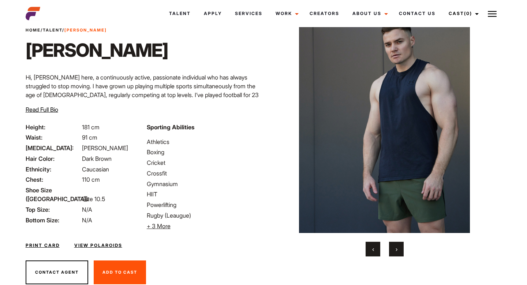
click at [401, 251] on button "›" at bounding box center [396, 249] width 15 height 15
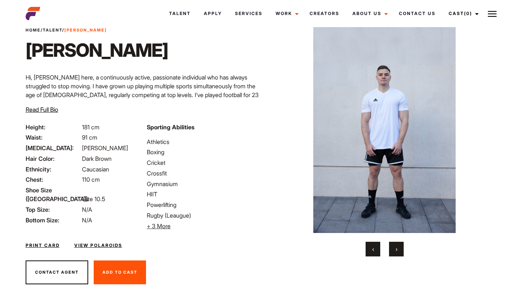
click at [401, 250] on button "›" at bounding box center [396, 249] width 15 height 15
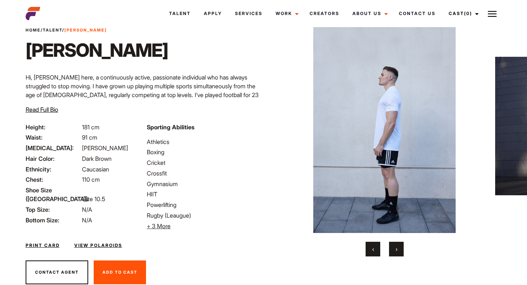
click at [401, 250] on button "›" at bounding box center [396, 249] width 15 height 15
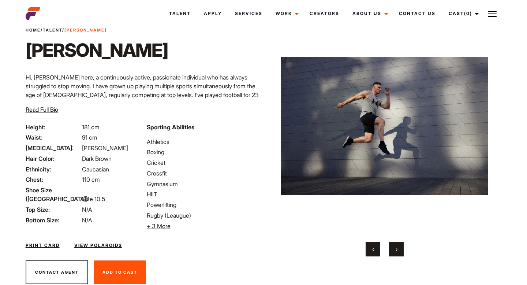
click at [401, 250] on button "›" at bounding box center [396, 249] width 15 height 15
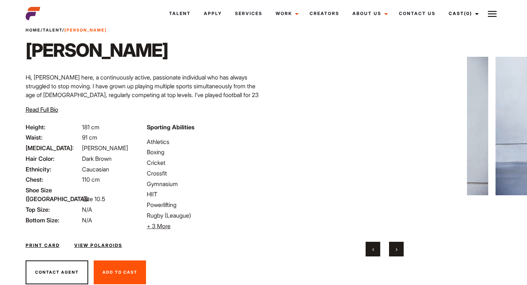
click at [401, 250] on button "›" at bounding box center [396, 249] width 15 height 15
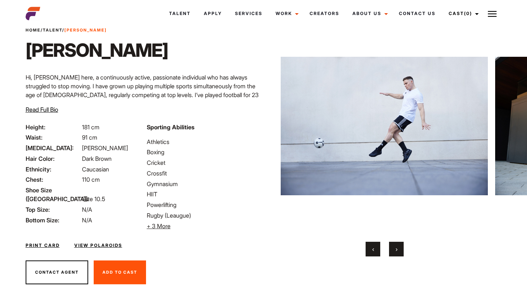
click at [401, 250] on button "›" at bounding box center [396, 249] width 15 height 15
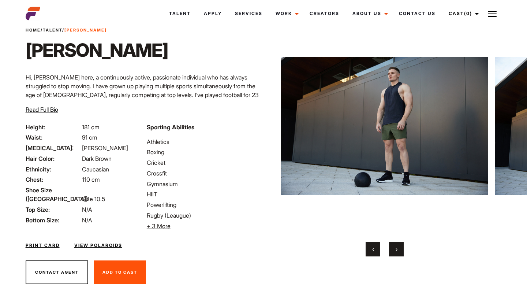
click at [401, 250] on button "›" at bounding box center [396, 249] width 15 height 15
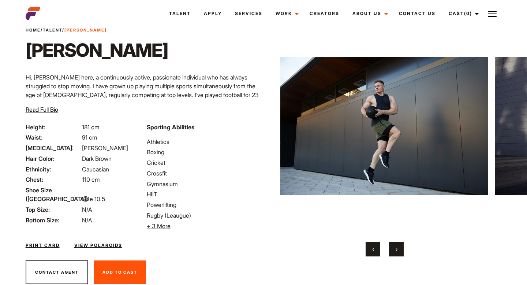
click at [401, 250] on button "›" at bounding box center [396, 249] width 15 height 15
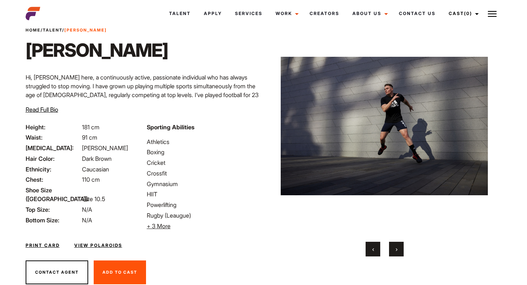
click at [401, 250] on button "›" at bounding box center [396, 249] width 15 height 15
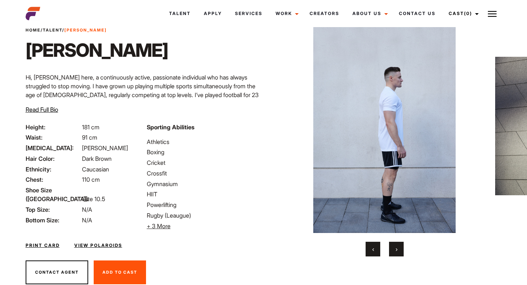
click at [401, 250] on button "›" at bounding box center [396, 249] width 15 height 15
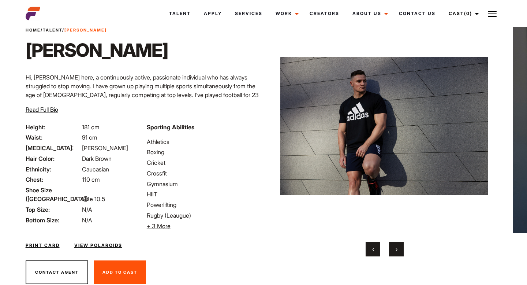
click at [401, 250] on button "›" at bounding box center [396, 249] width 15 height 15
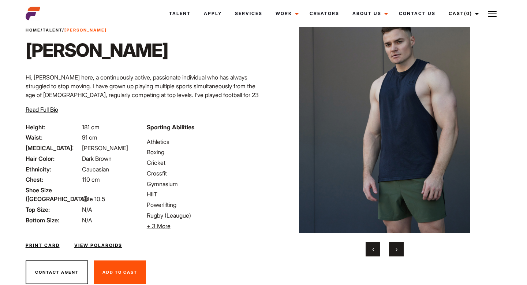
click at [401, 250] on button "›" at bounding box center [396, 249] width 15 height 15
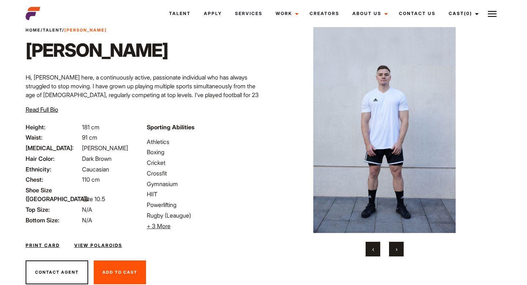
click at [401, 250] on button "›" at bounding box center [396, 249] width 15 height 15
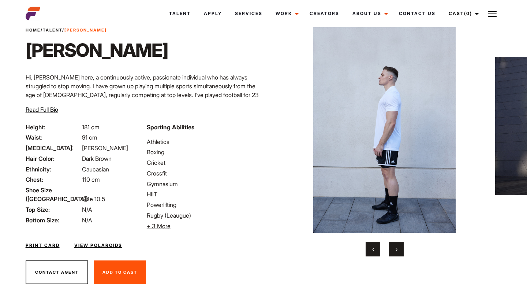
click at [168, 228] on span "+ 3 More" at bounding box center [159, 225] width 24 height 7
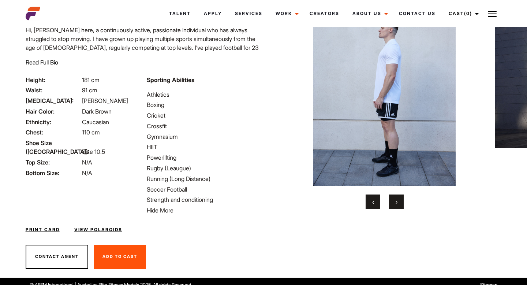
scroll to position [81, 0]
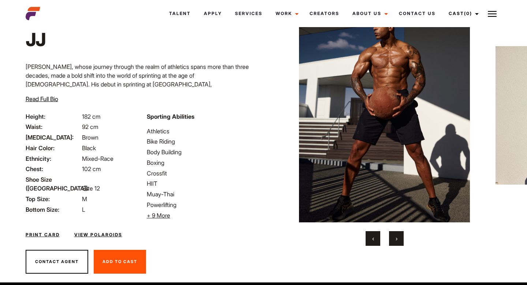
scroll to position [40, 0]
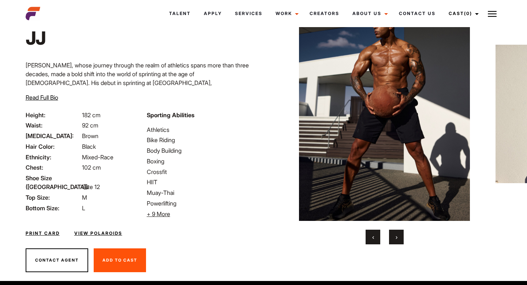
click at [401, 231] on button "›" at bounding box center [396, 237] width 15 height 15
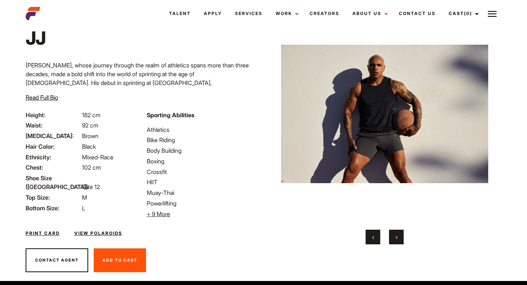
click at [401, 232] on button "›" at bounding box center [396, 237] width 15 height 15
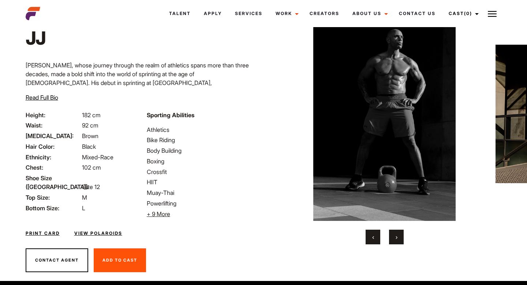
click at [401, 232] on button "›" at bounding box center [396, 237] width 15 height 15
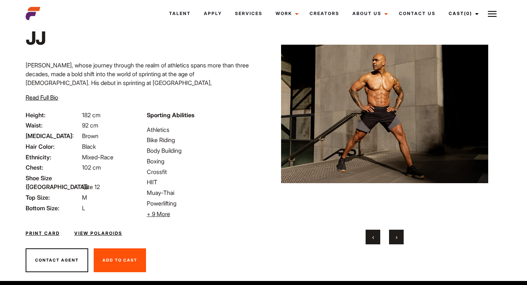
click at [401, 232] on button "›" at bounding box center [396, 237] width 15 height 15
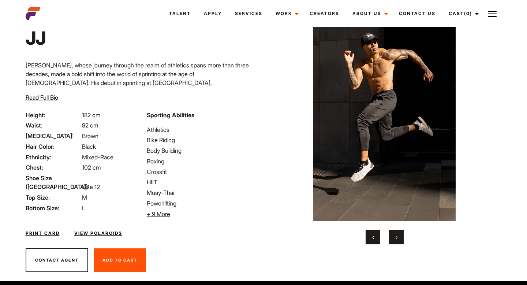
click at [401, 232] on button "›" at bounding box center [396, 237] width 15 height 15
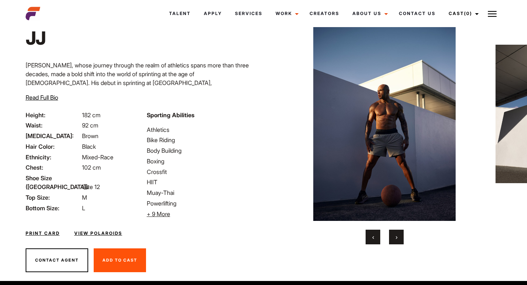
click at [401, 232] on button "›" at bounding box center [396, 237] width 15 height 15
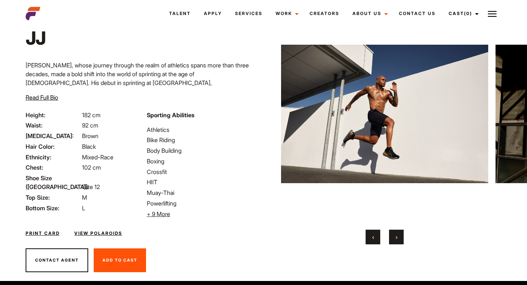
click at [401, 232] on button "›" at bounding box center [396, 237] width 15 height 15
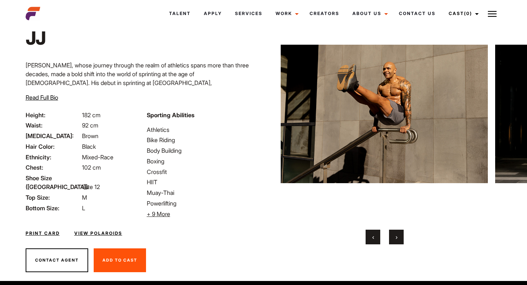
click at [401, 232] on button "›" at bounding box center [396, 237] width 15 height 15
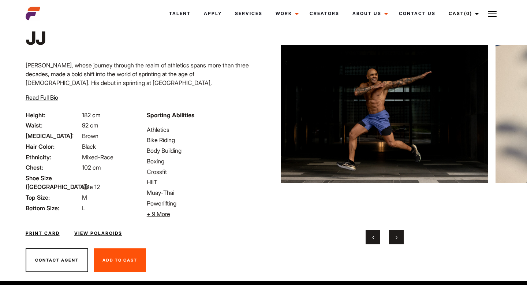
click at [401, 232] on button "›" at bounding box center [396, 237] width 15 height 15
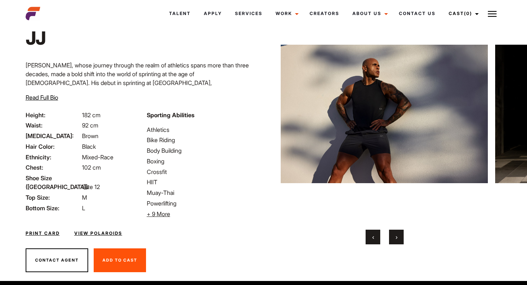
click at [401, 232] on button "›" at bounding box center [396, 237] width 15 height 15
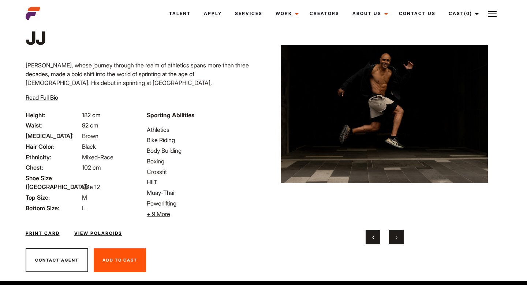
click at [401, 232] on button "›" at bounding box center [396, 237] width 15 height 15
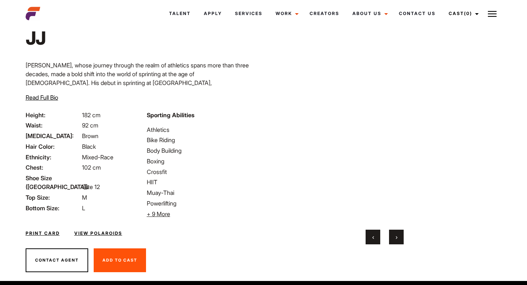
click at [401, 232] on button "›" at bounding box center [396, 237] width 15 height 15
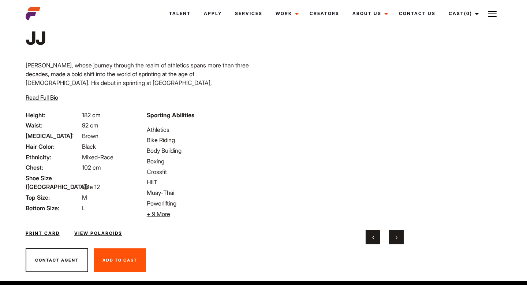
click at [401, 232] on button "›" at bounding box center [396, 237] width 15 height 15
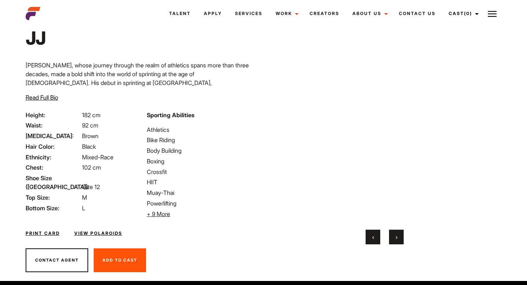
click at [401, 232] on button "›" at bounding box center [396, 237] width 15 height 15
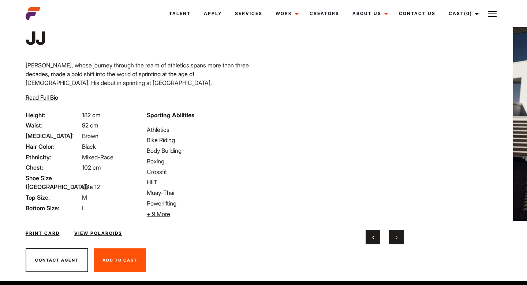
click at [401, 232] on button "›" at bounding box center [396, 237] width 15 height 15
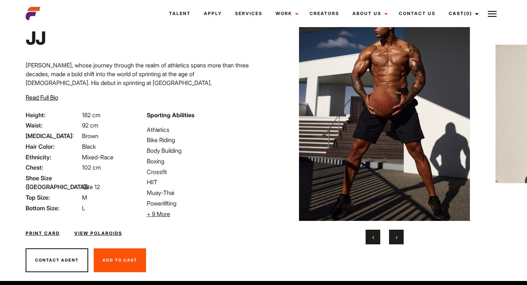
click at [401, 232] on button "›" at bounding box center [396, 237] width 15 height 15
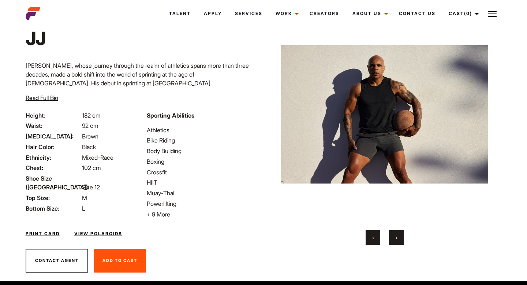
scroll to position [0, 0]
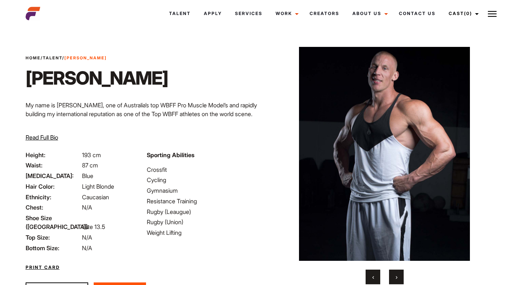
click at [398, 275] on button "›" at bounding box center [396, 276] width 15 height 15
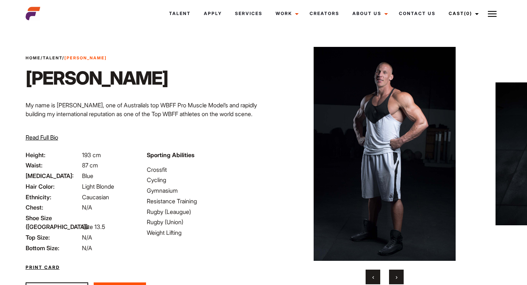
click at [398, 275] on button "›" at bounding box center [396, 276] width 15 height 15
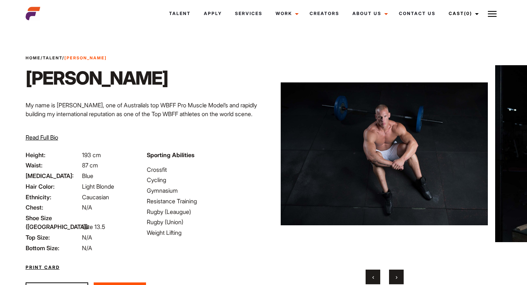
click at [398, 275] on button "›" at bounding box center [396, 276] width 15 height 15
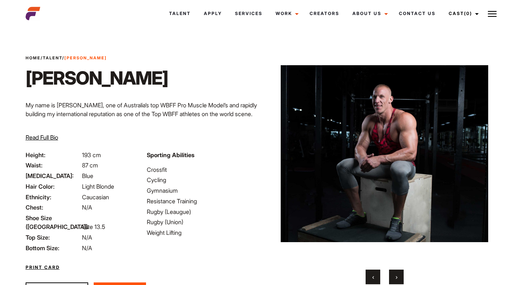
click at [398, 275] on button "›" at bounding box center [396, 276] width 15 height 15
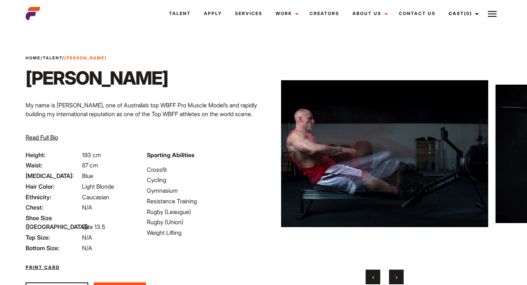
click at [398, 275] on button "›" at bounding box center [396, 276] width 15 height 15
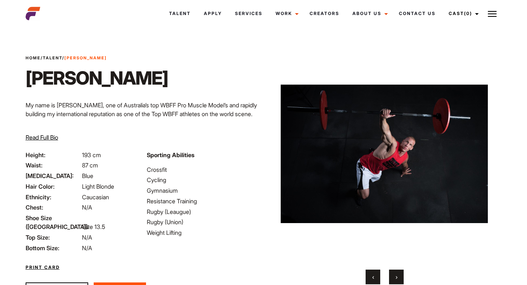
click at [398, 275] on button "›" at bounding box center [396, 276] width 15 height 15
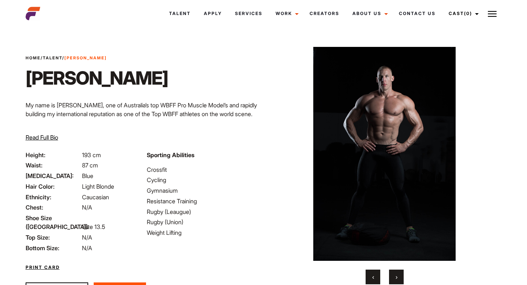
click at [398, 275] on button "›" at bounding box center [396, 276] width 15 height 15
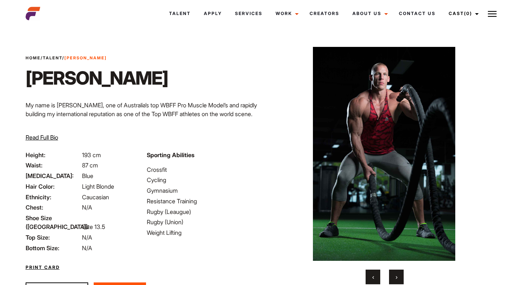
click at [376, 276] on button "‹" at bounding box center [373, 276] width 15 height 15
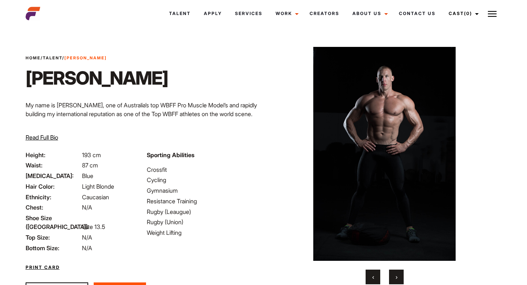
click at [396, 273] on span "›" at bounding box center [397, 276] width 2 height 7
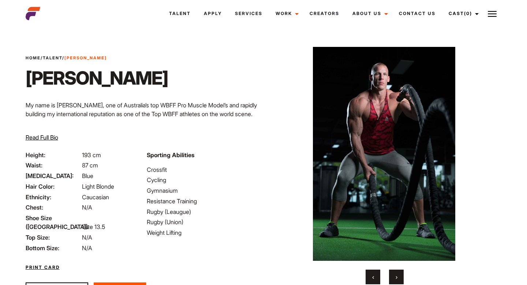
click at [396, 273] on span "›" at bounding box center [397, 276] width 2 height 7
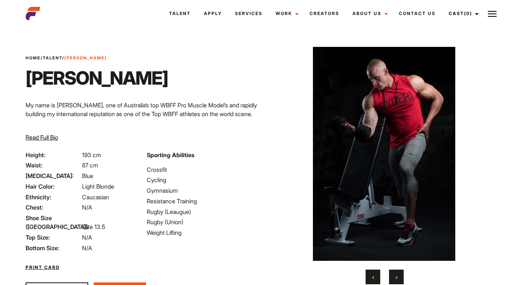
click at [396, 273] on span "›" at bounding box center [397, 276] width 2 height 7
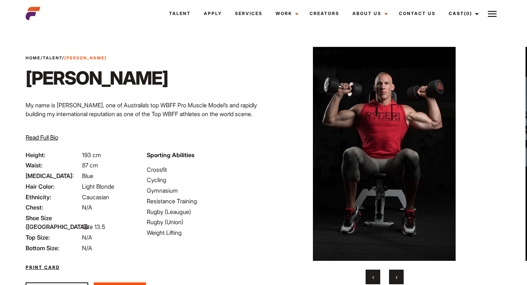
click at [396, 273] on span "›" at bounding box center [397, 276] width 2 height 7
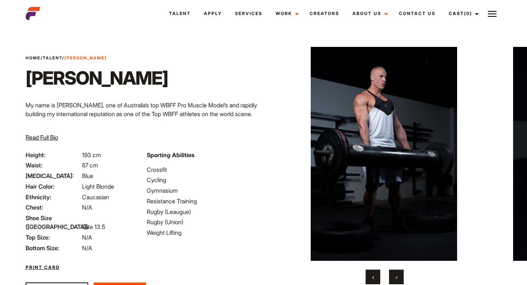
click at [396, 273] on span "›" at bounding box center [397, 276] width 2 height 7
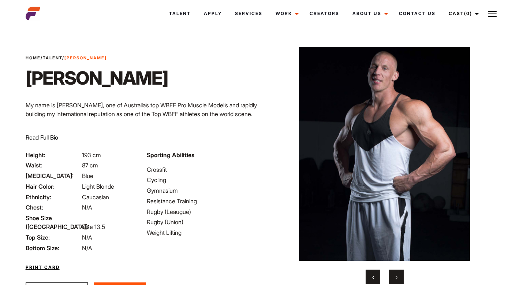
click at [396, 273] on span "›" at bounding box center [397, 276] width 2 height 7
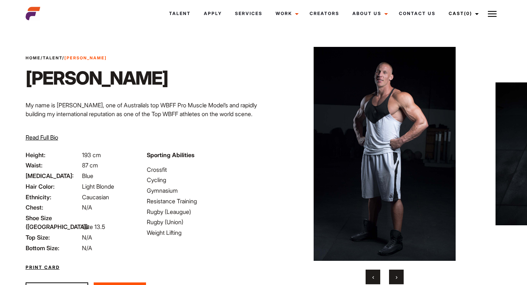
click at [396, 273] on span "›" at bounding box center [397, 276] width 2 height 7
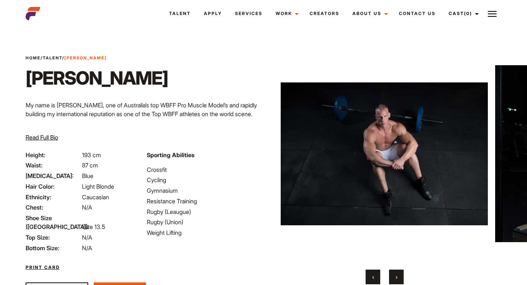
click at [396, 273] on span "›" at bounding box center [397, 276] width 2 height 7
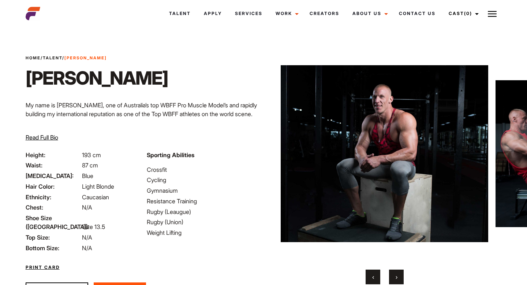
click at [396, 273] on span "›" at bounding box center [397, 276] width 2 height 7
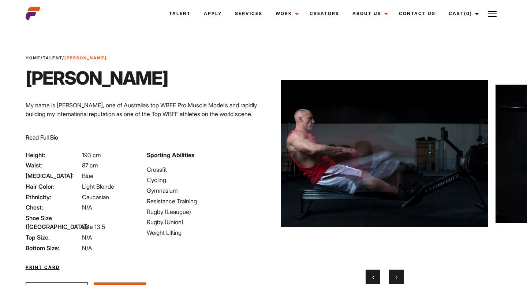
click at [396, 273] on span "›" at bounding box center [397, 276] width 2 height 7
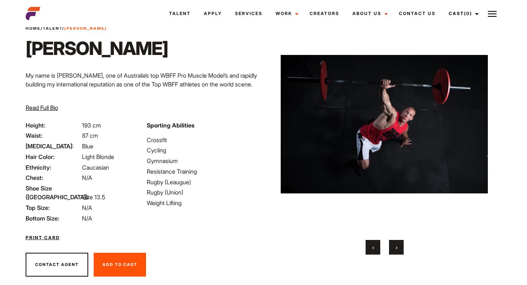
scroll to position [36, 0]
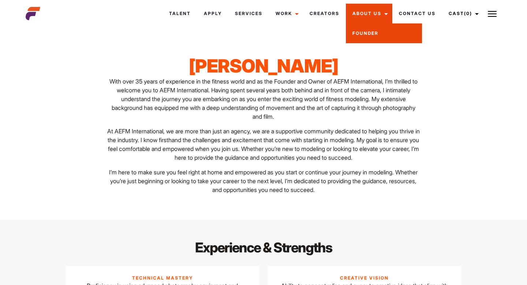
click at [367, 41] on link "Founder" at bounding box center [384, 33] width 76 height 20
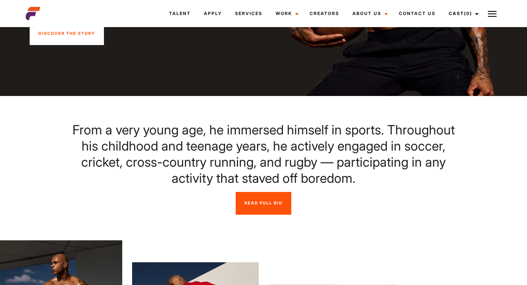
scroll to position [50, 0]
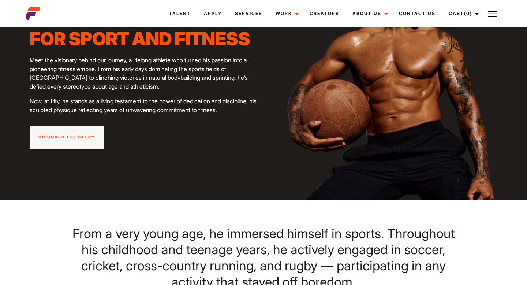
click at [78, 134] on link "Discover the story" at bounding box center [67, 137] width 74 height 23
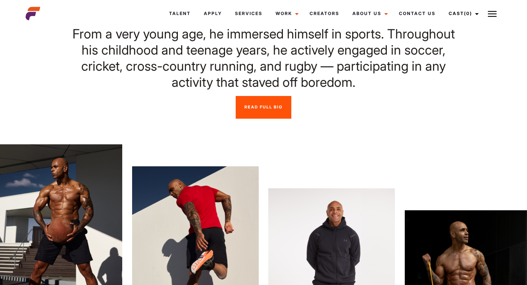
click at [260, 103] on link "Read Full Bio" at bounding box center [264, 107] width 56 height 23
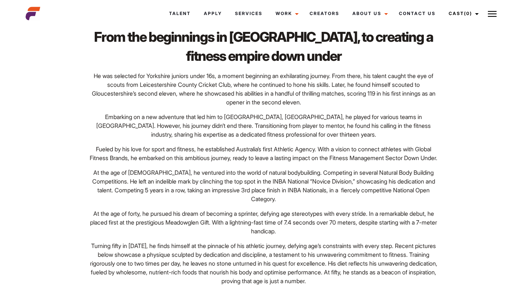
scroll to position [674, 0]
